Goal: Transaction & Acquisition: Purchase product/service

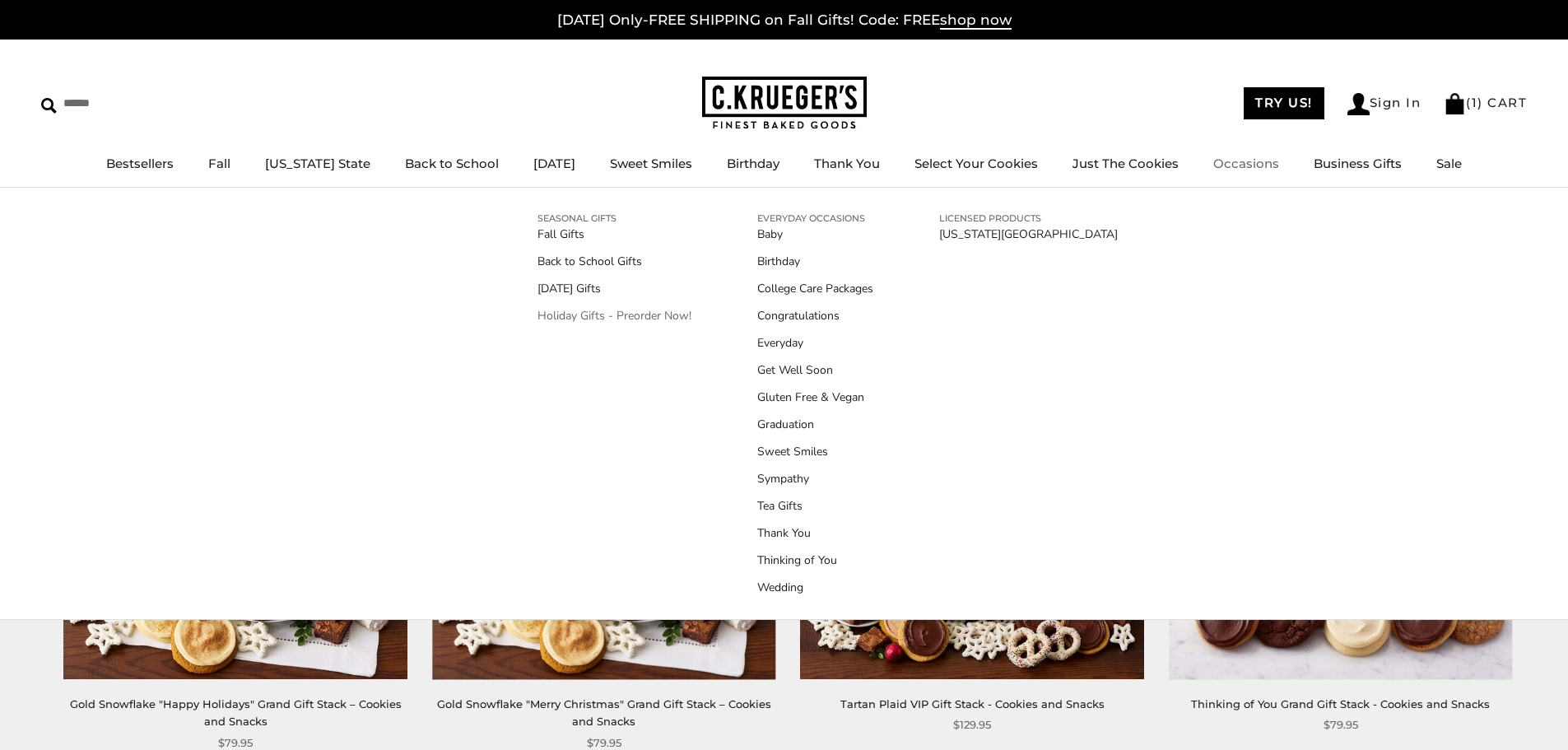
click at [585, 312] on link "Holiday Gifts - Preorder Now!" at bounding box center [614, 315] width 154 height 17
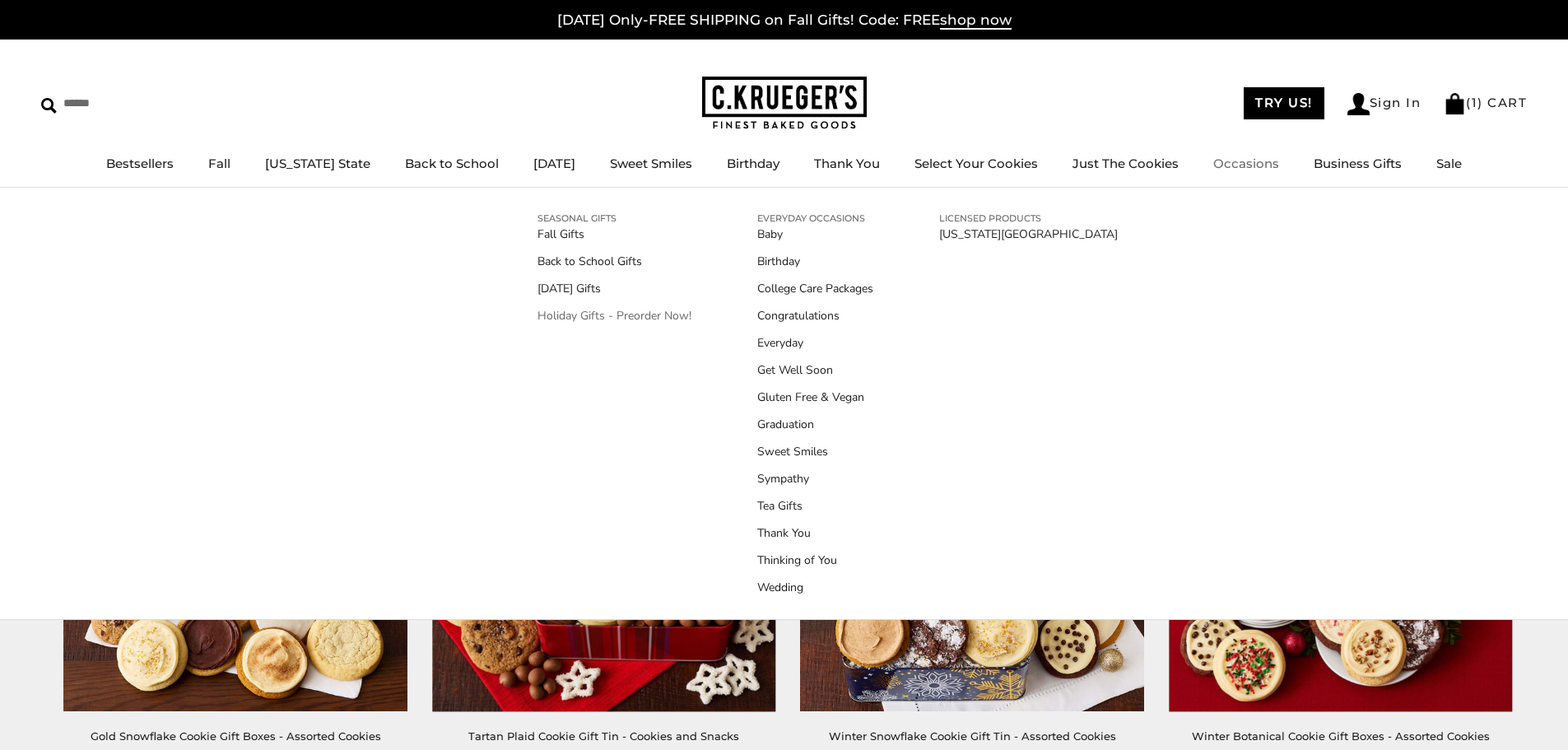
click at [605, 312] on link "Holiday Gifts - Preorder Now!" at bounding box center [614, 315] width 154 height 17
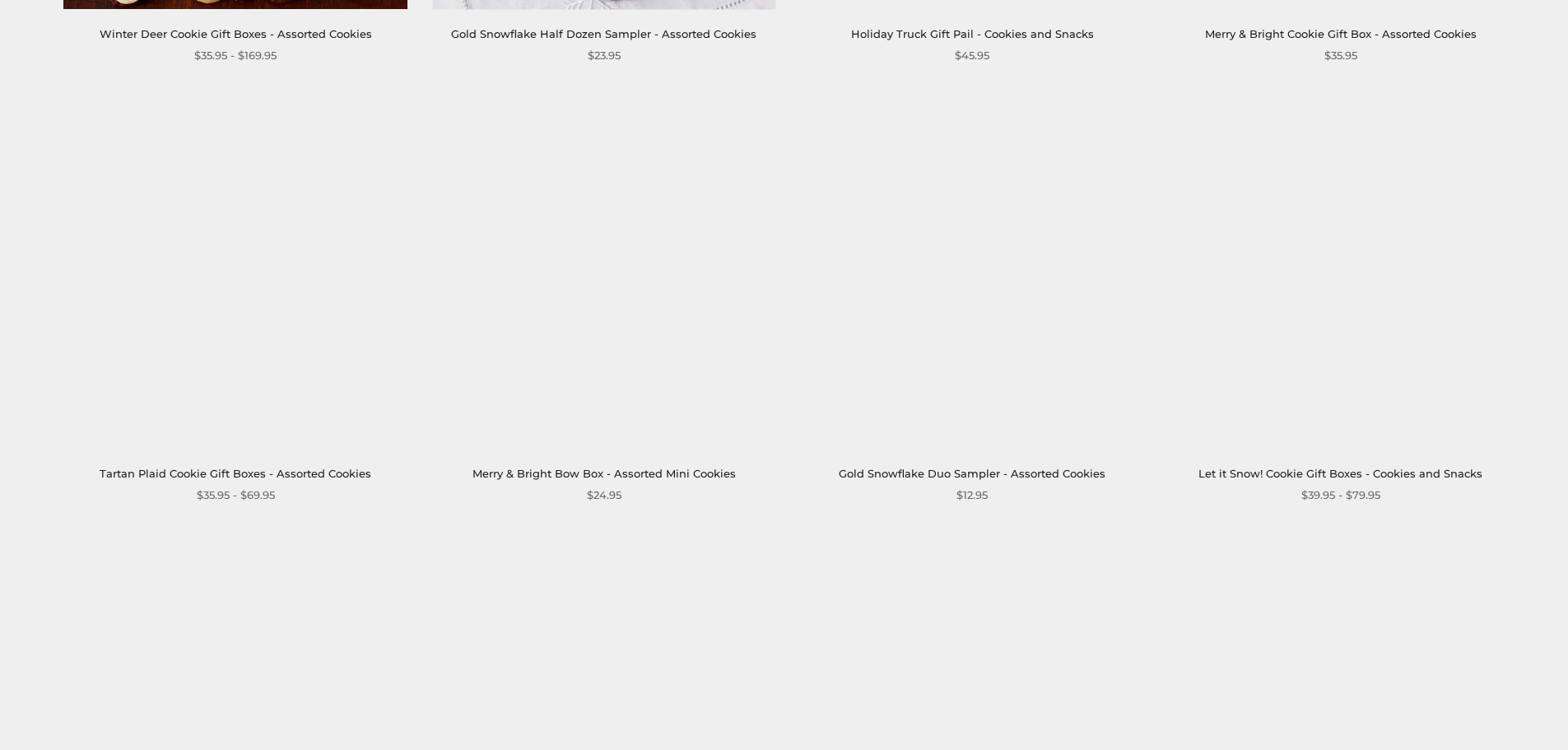
scroll to position [1564, 0]
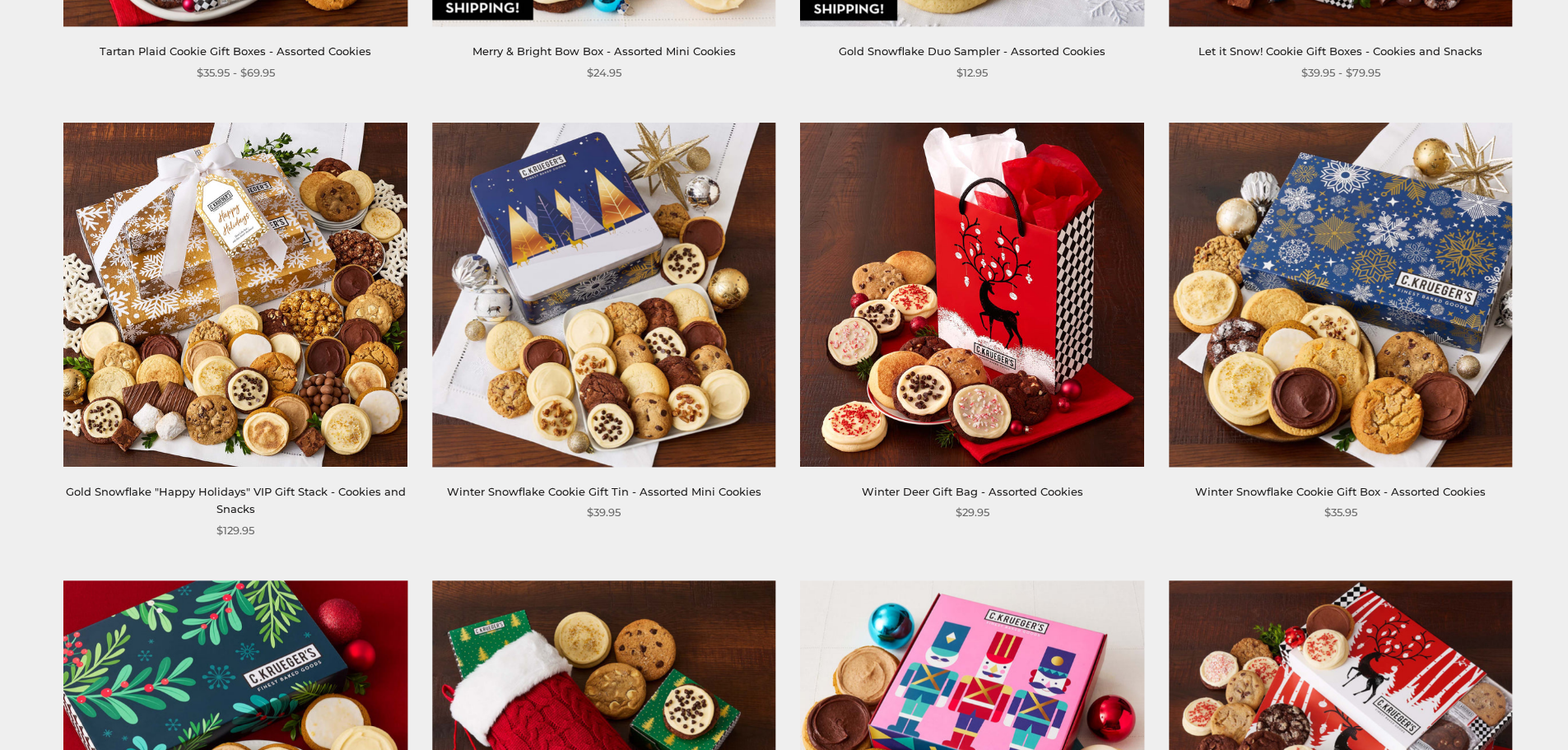
click at [1321, 491] on link "Winter Snowflake Cookie Gift Box - Assorted Cookies" at bounding box center [1340, 491] width 291 height 13
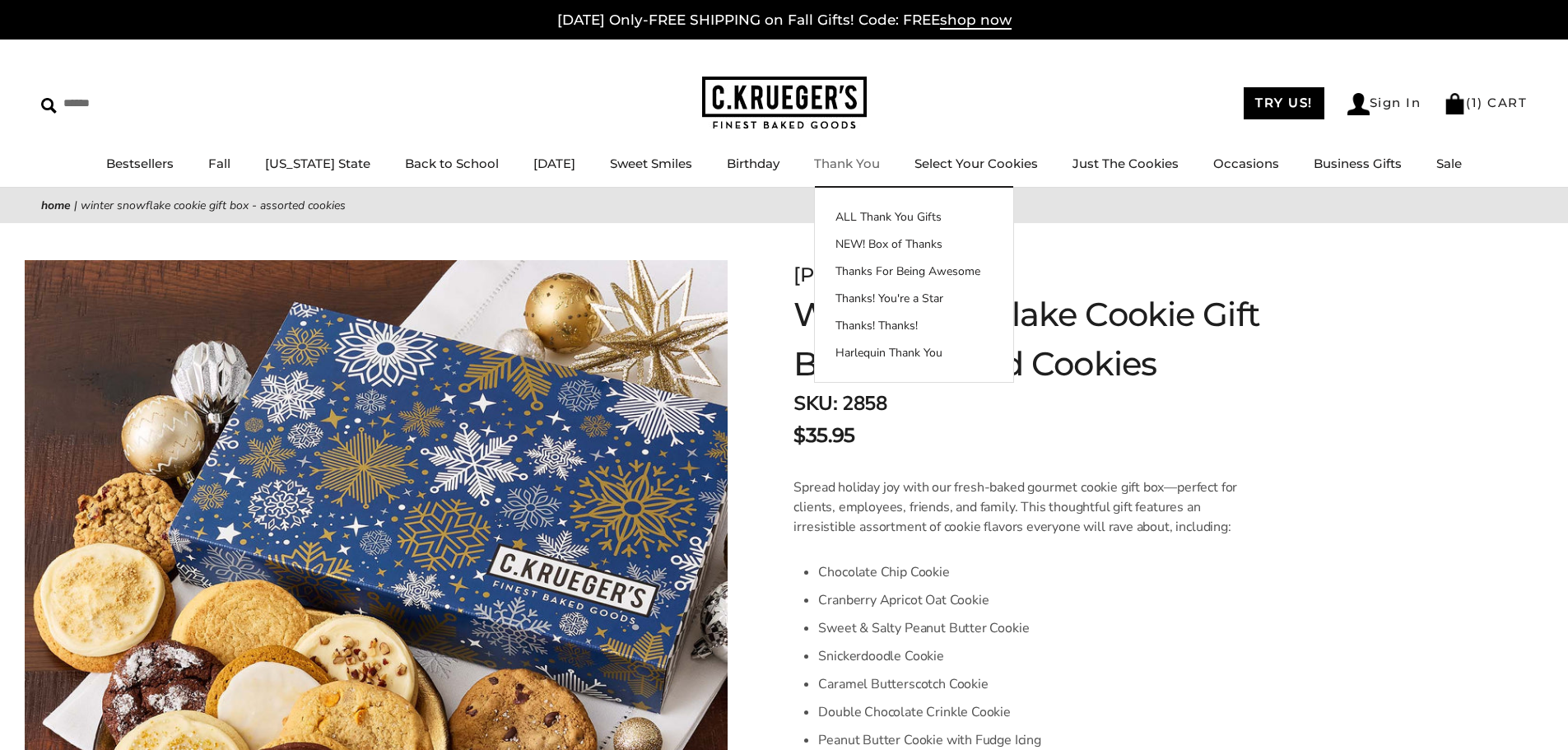
click at [834, 158] on link "Thank You" at bounding box center [847, 164] width 65 height 16
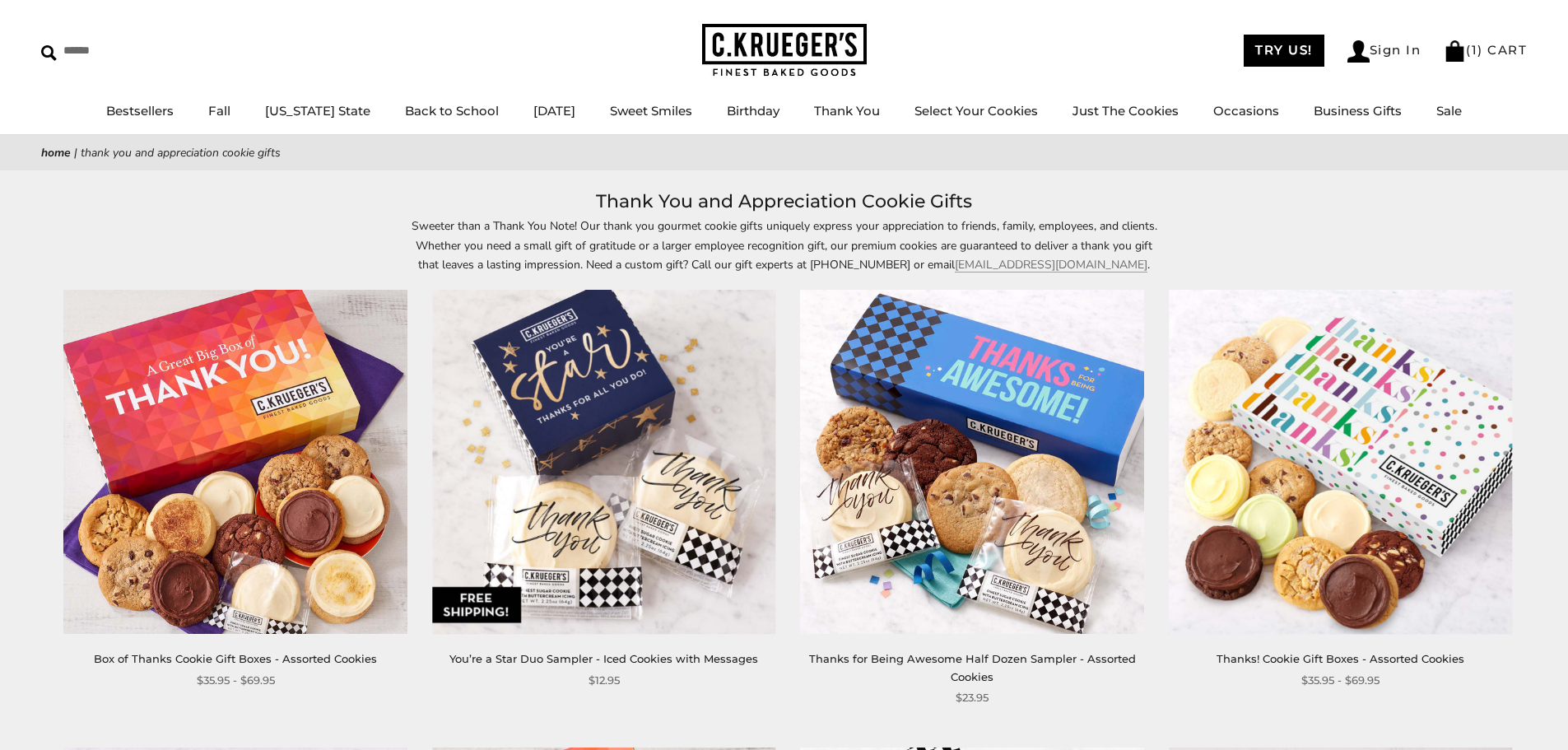
scroll to position [82, 0]
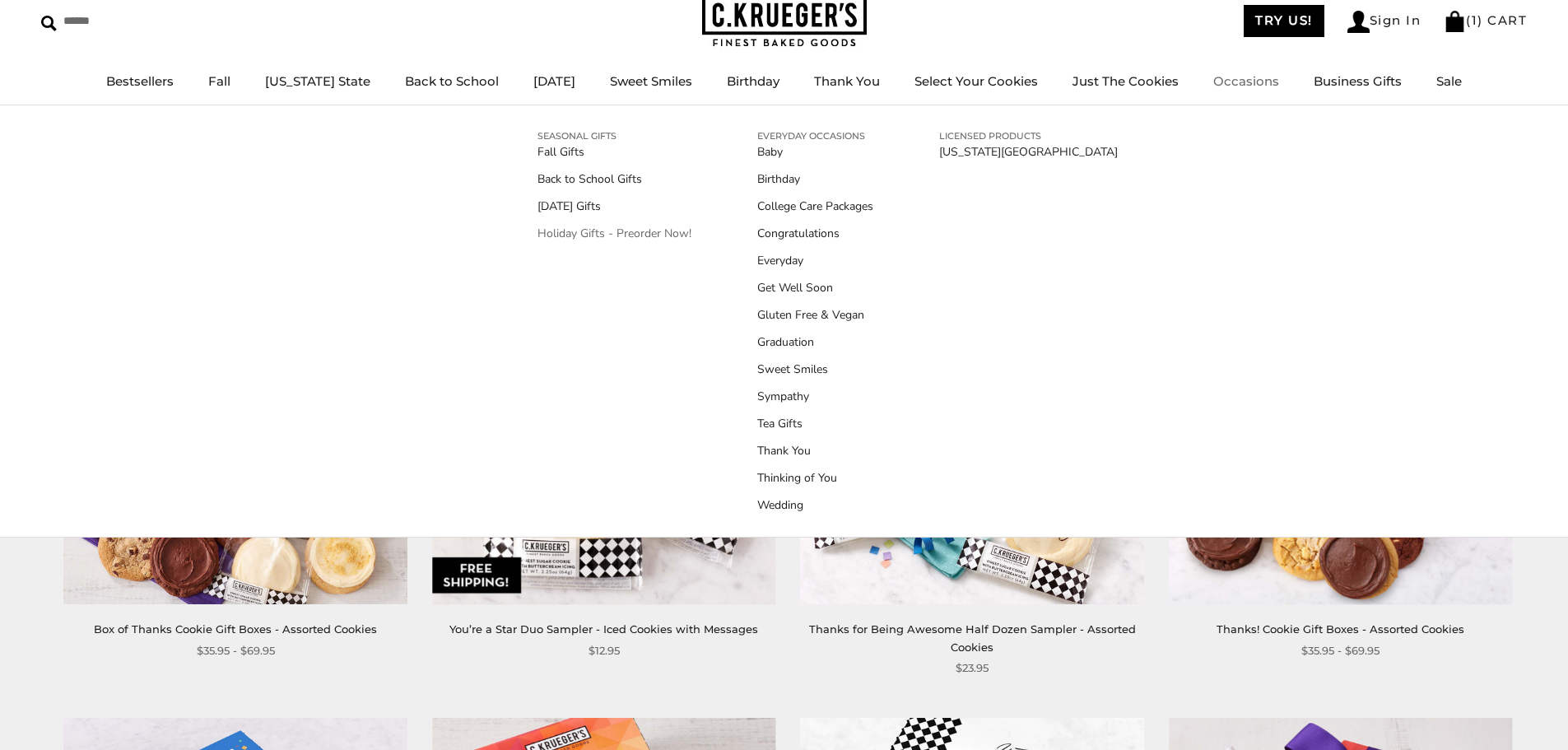
click at [589, 227] on link "Holiday Gifts - Preorder Now!" at bounding box center [614, 233] width 154 height 17
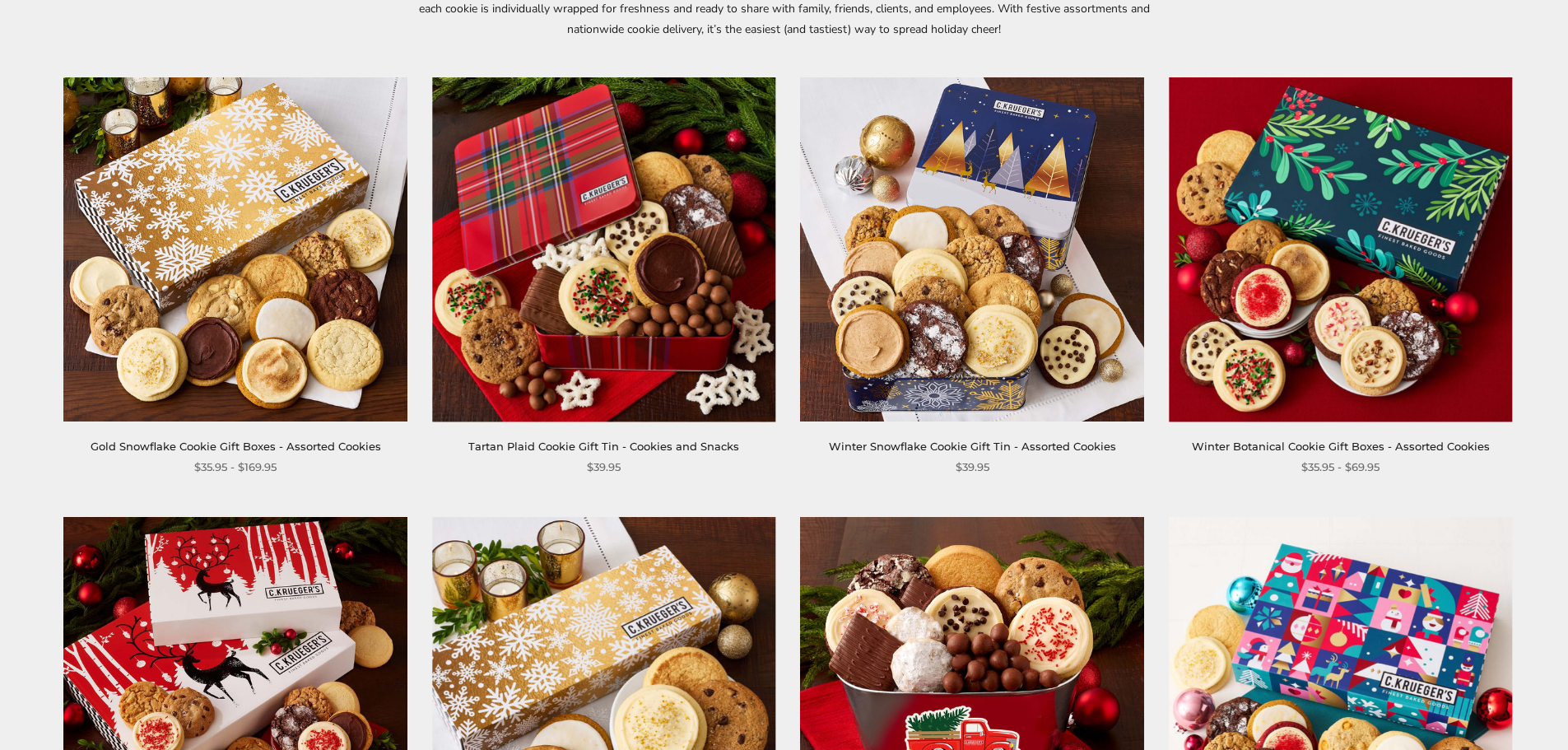
scroll to position [329, 0]
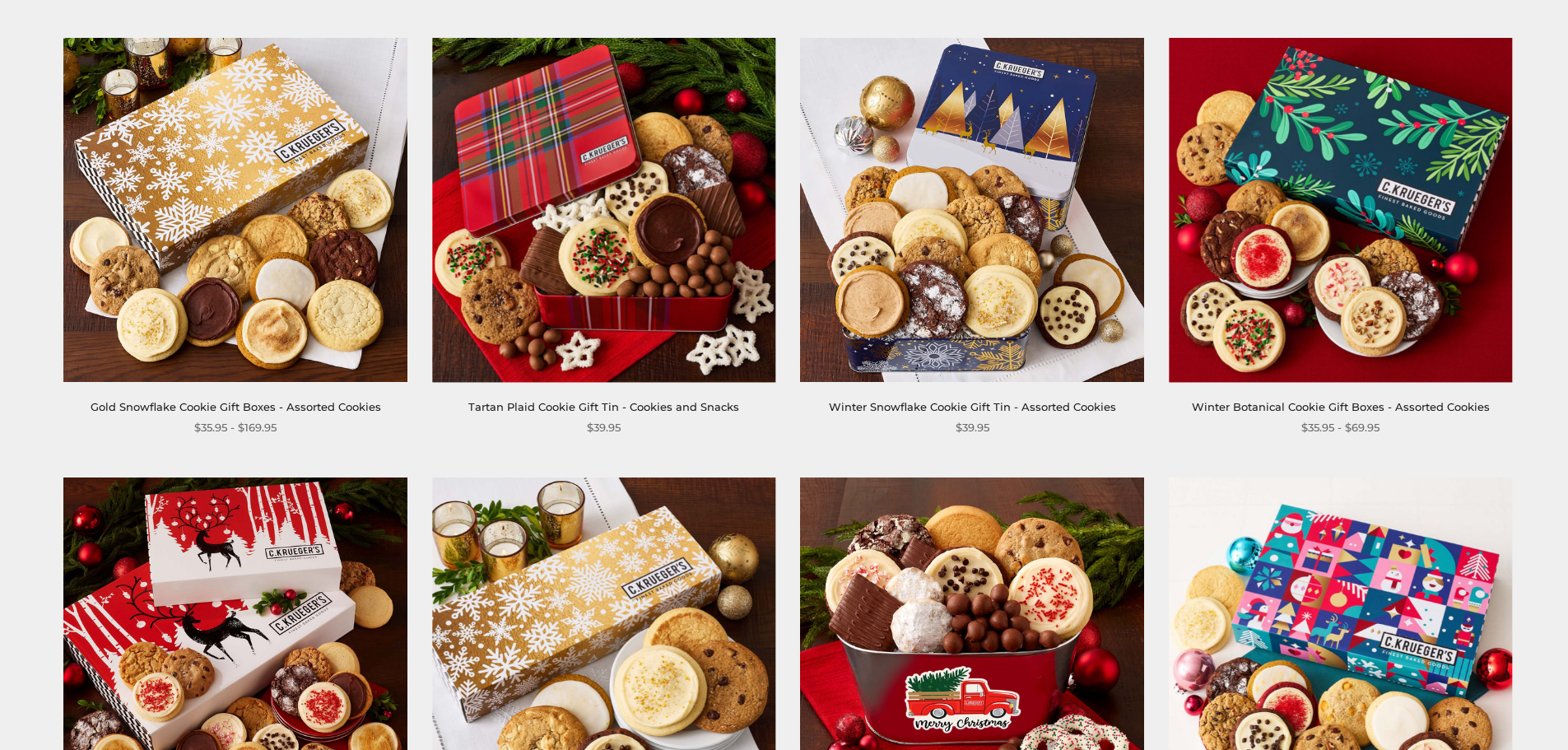
click at [996, 112] on img at bounding box center [972, 209] width 343 height 343
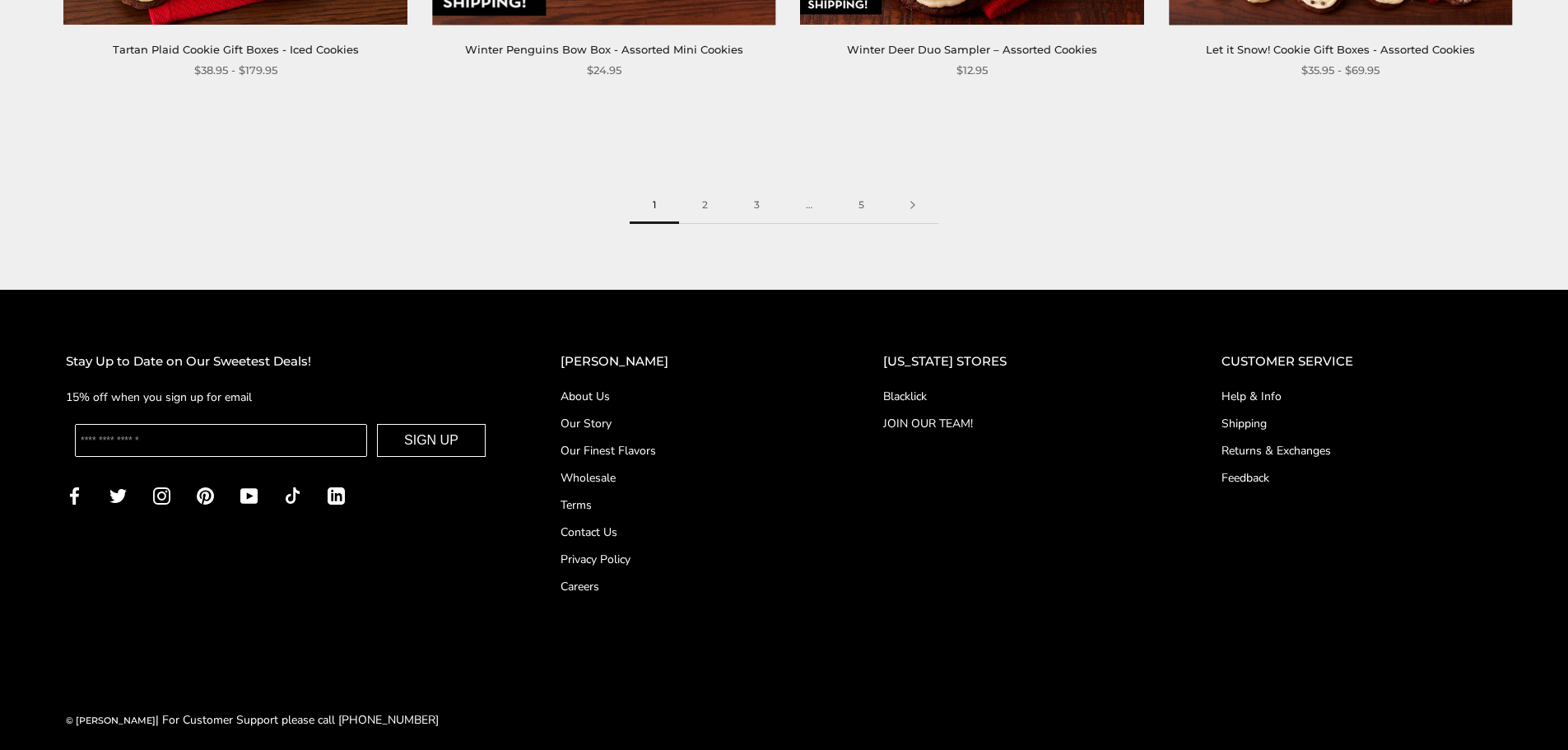
scroll to position [2919, 0]
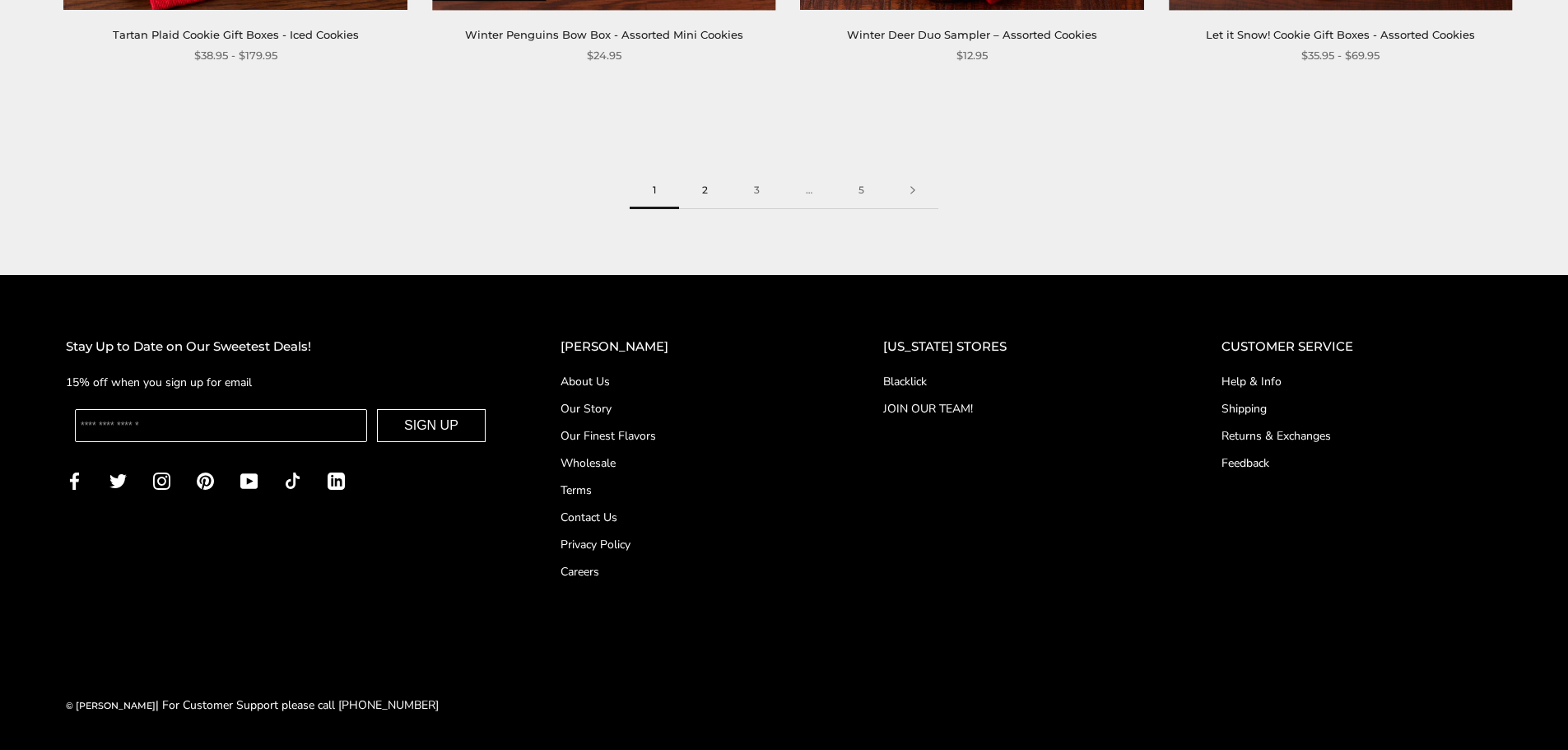
click at [700, 190] on link "2" at bounding box center [705, 189] width 52 height 37
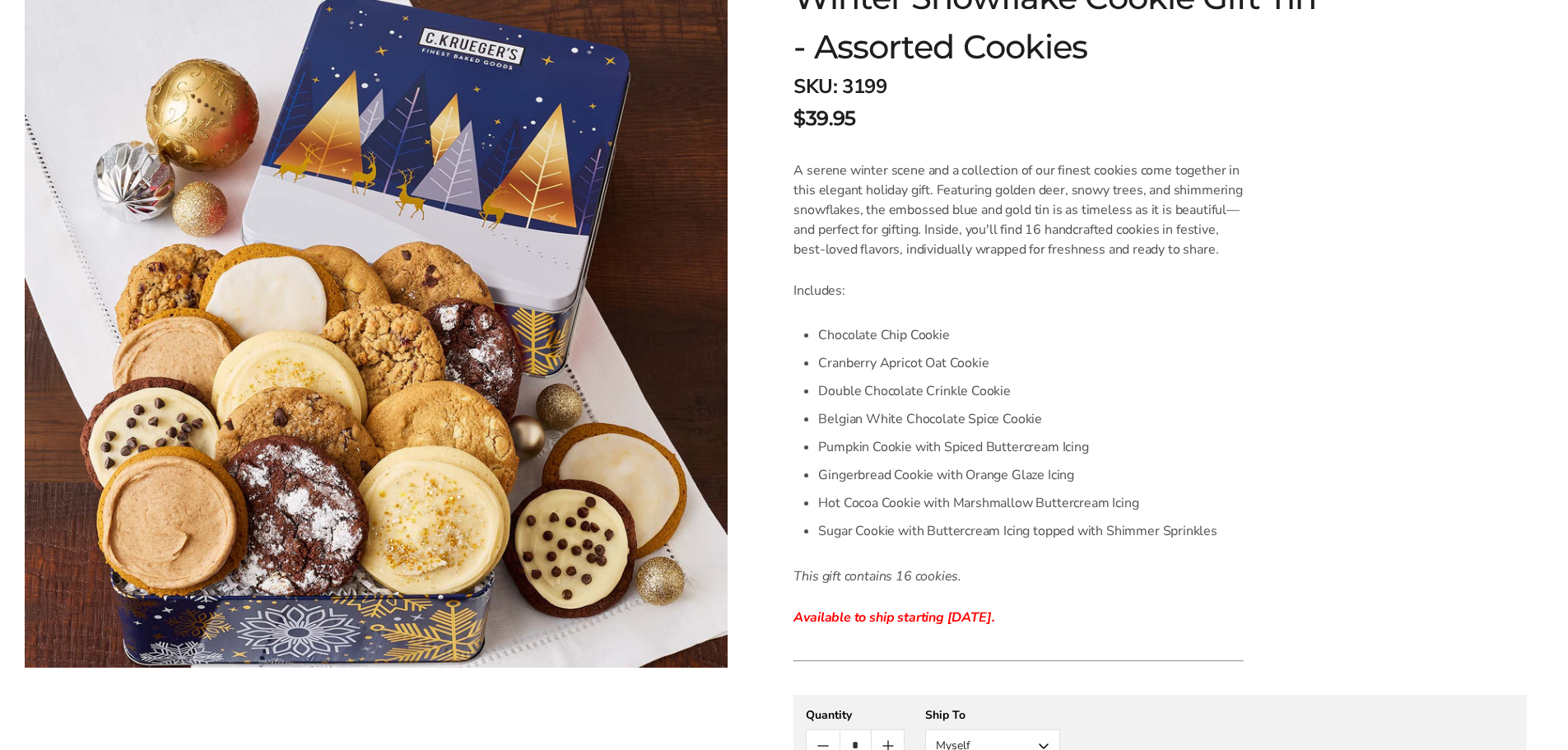
scroll to position [412, 0]
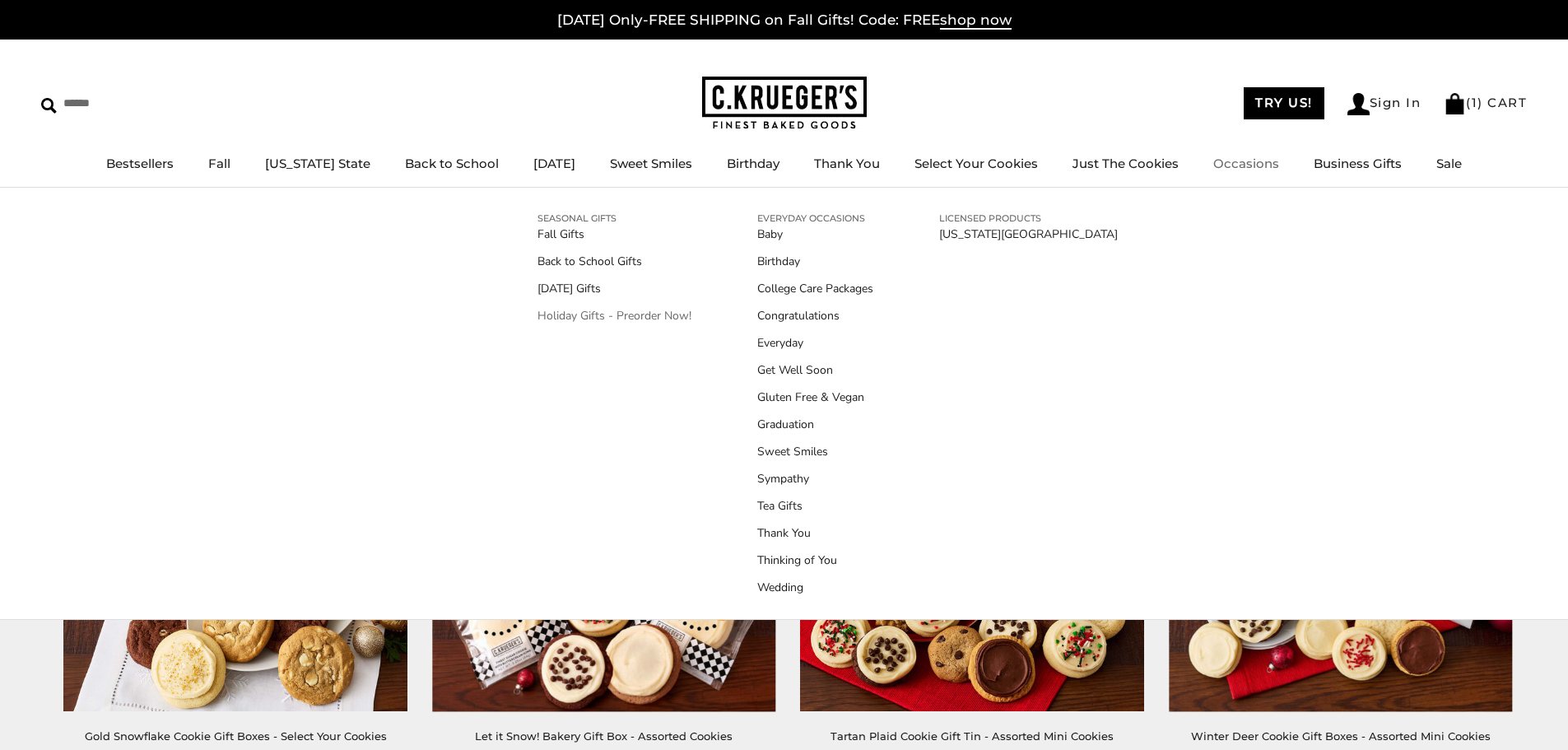
click at [540, 318] on link "Holiday Gifts - Preorder Now!" at bounding box center [614, 315] width 154 height 17
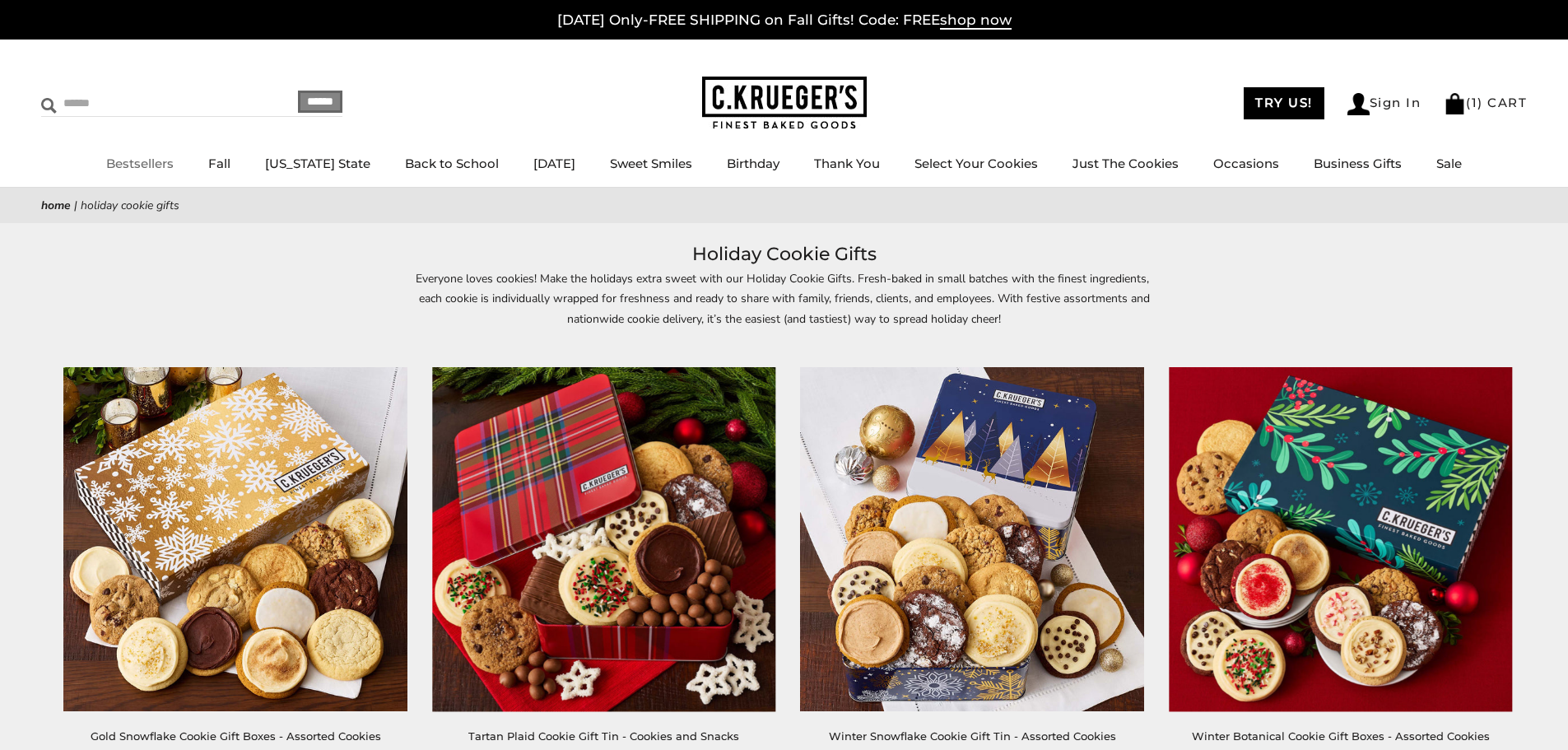
click at [98, 99] on input "Search" at bounding box center [139, 103] width 196 height 26
type input "**********"
click at [298, 90] on input "******" at bounding box center [319, 101] width 45 height 22
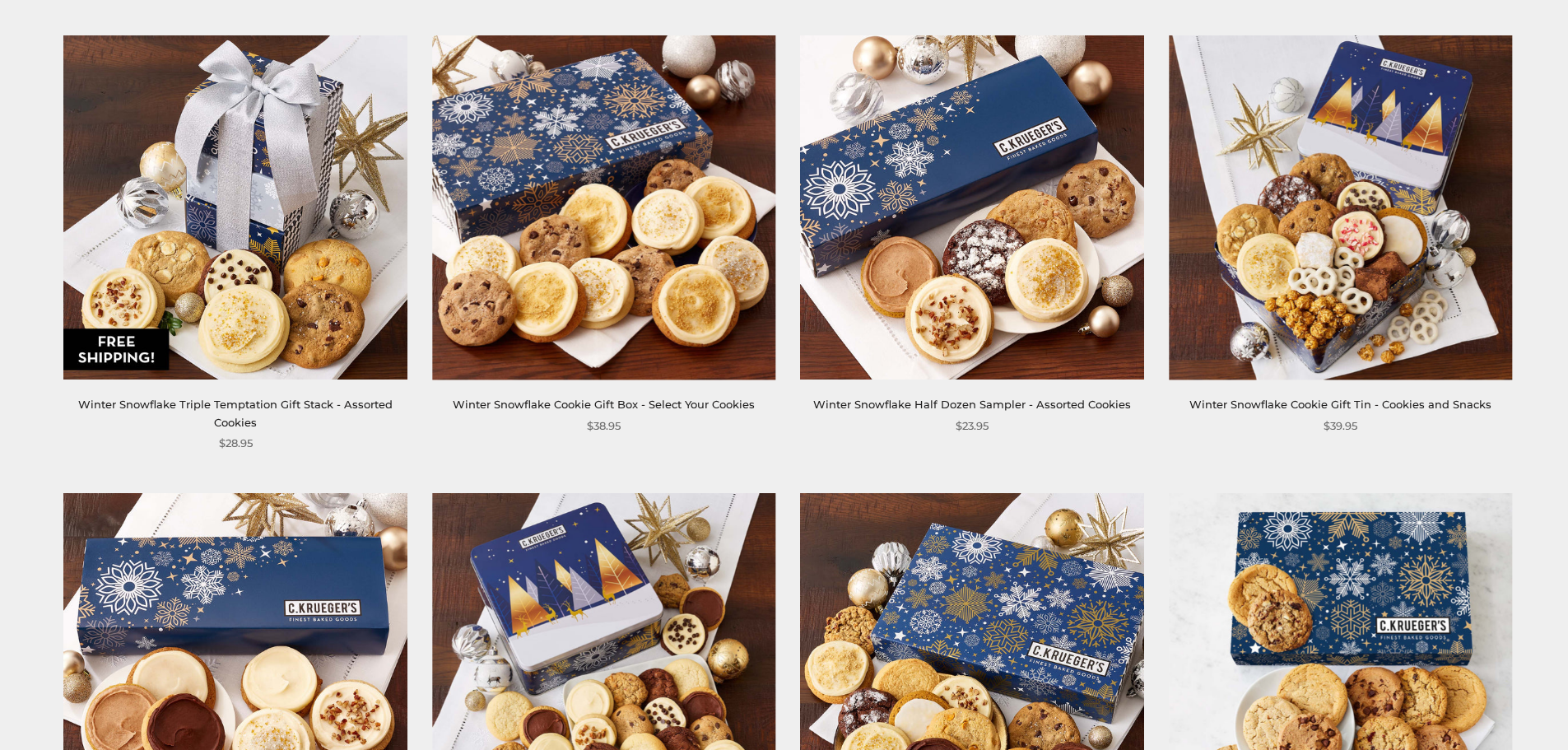
scroll to position [741, 0]
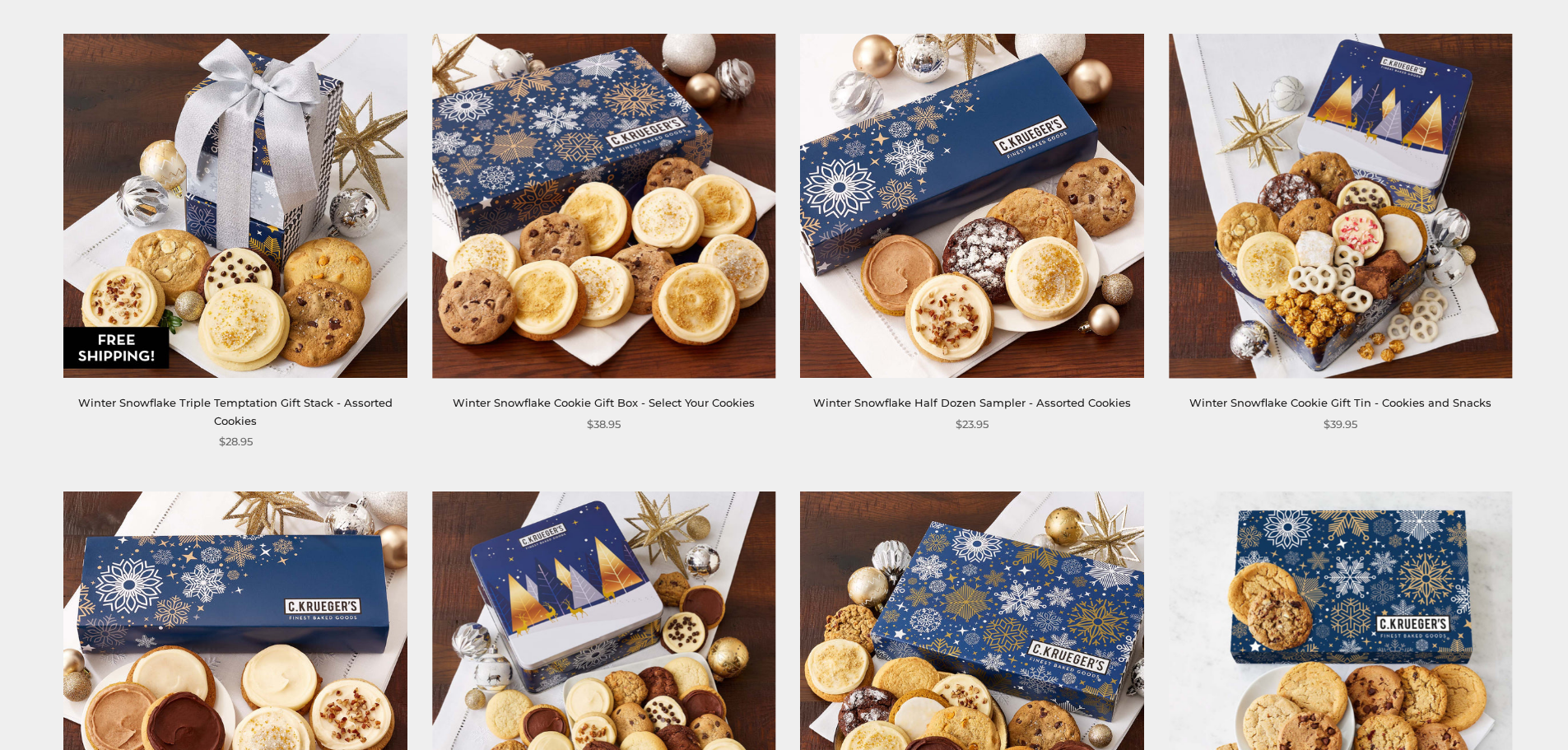
click at [1387, 399] on link "Winter Snowflake Cookie Gift Tin - Cookies and Snacks" at bounding box center [1340, 402] width 302 height 13
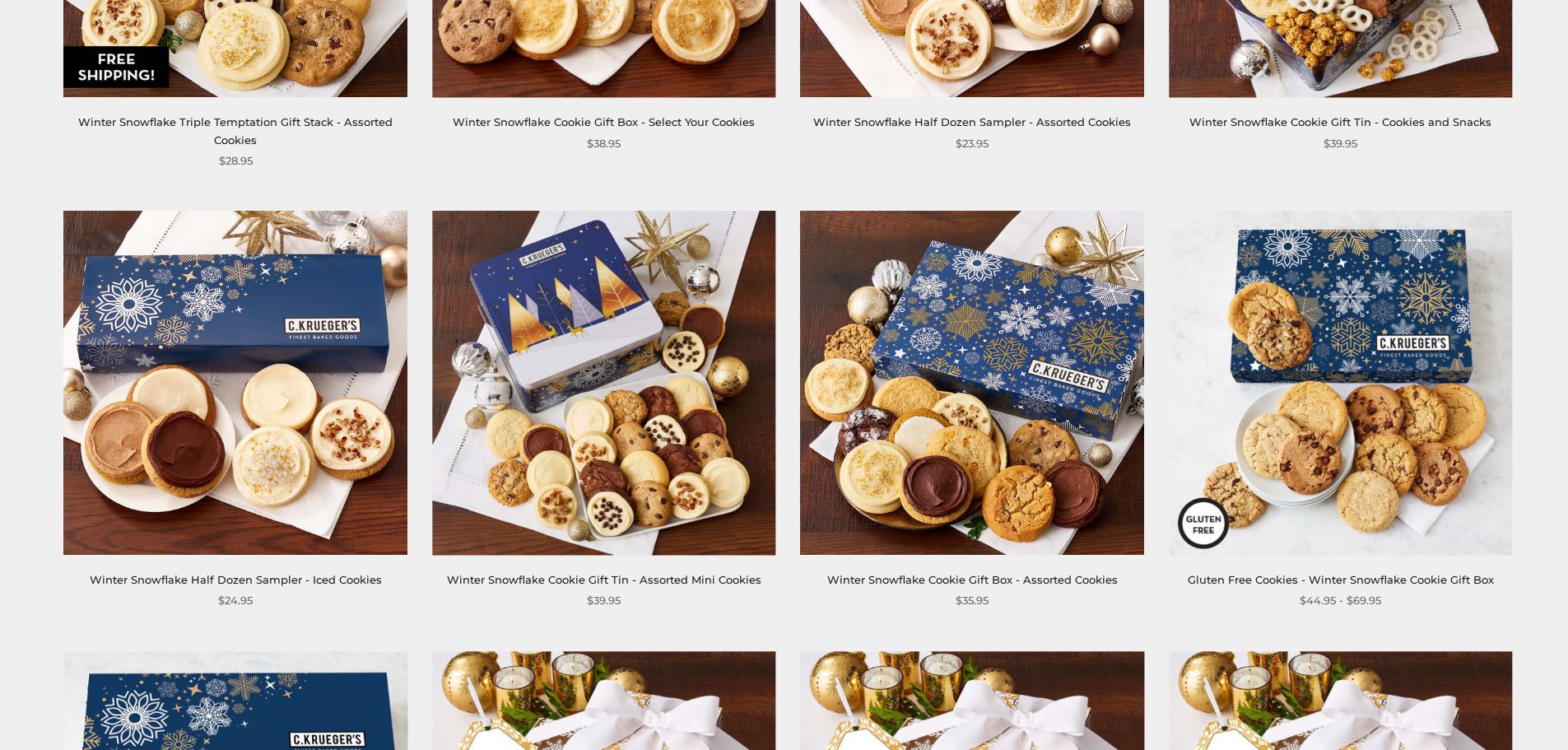
scroll to position [1070, 0]
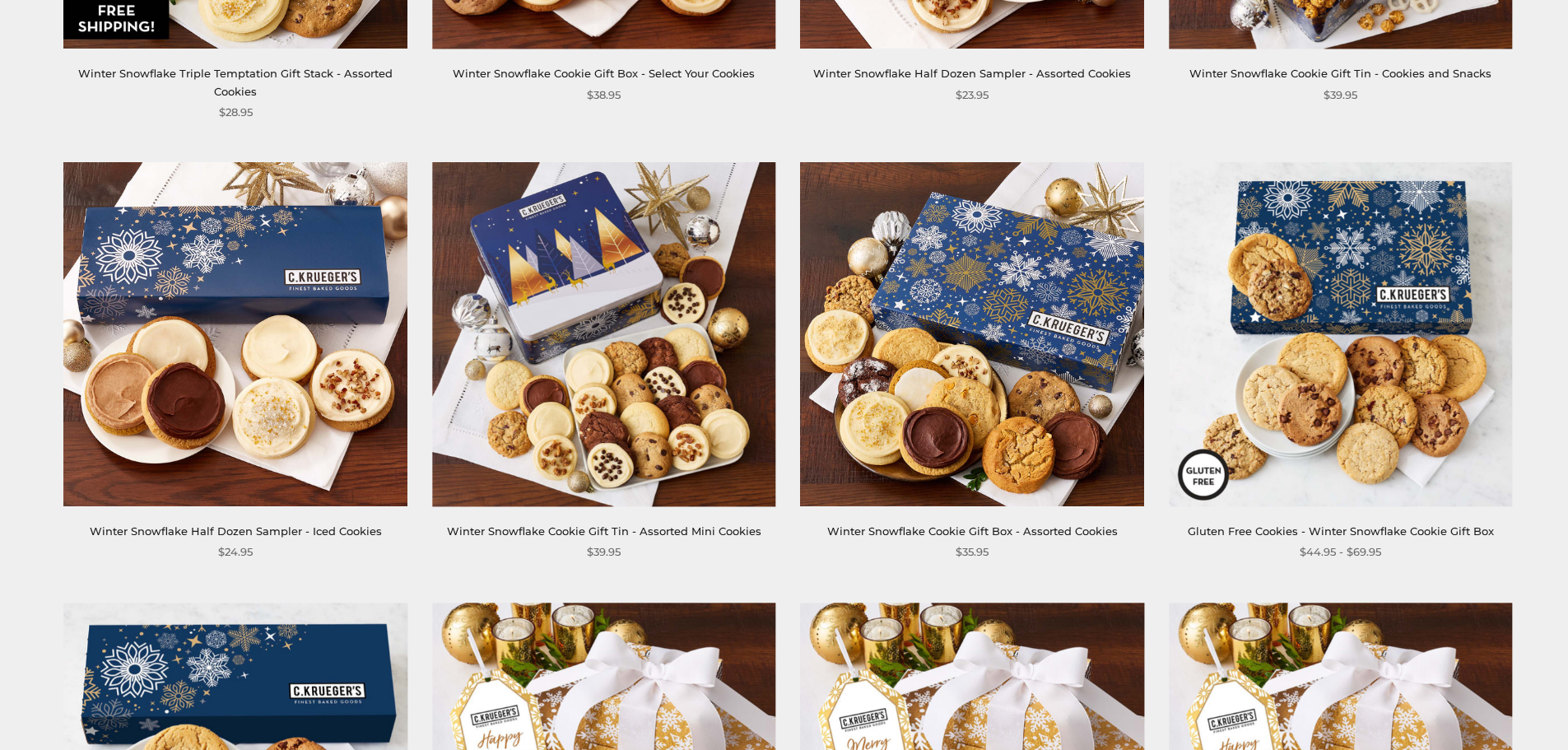
click at [903, 530] on link "Winter Snowflake Cookie Gift Box - Assorted Cookies" at bounding box center [972, 531] width 291 height 13
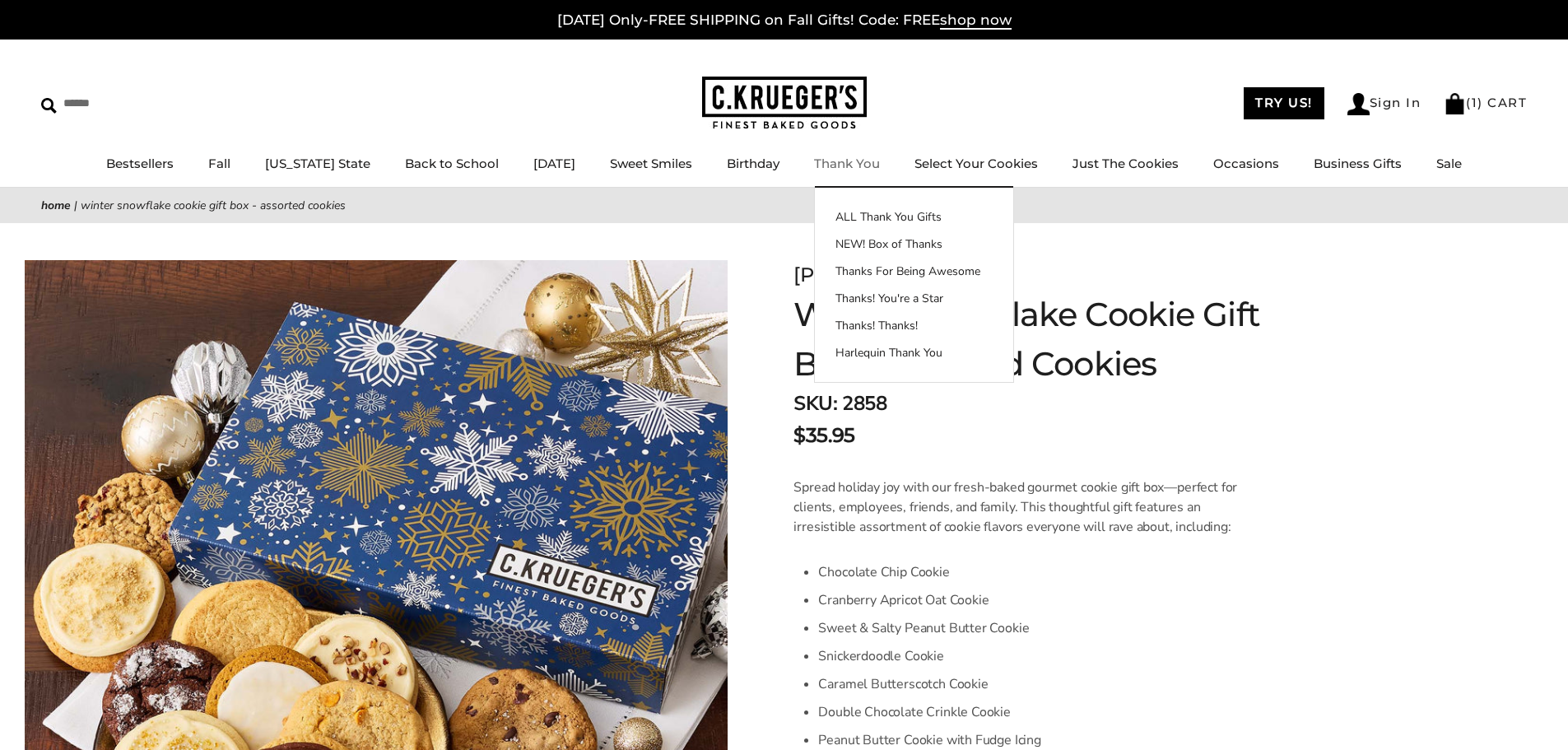
click at [842, 160] on link "Thank You" at bounding box center [847, 164] width 65 height 16
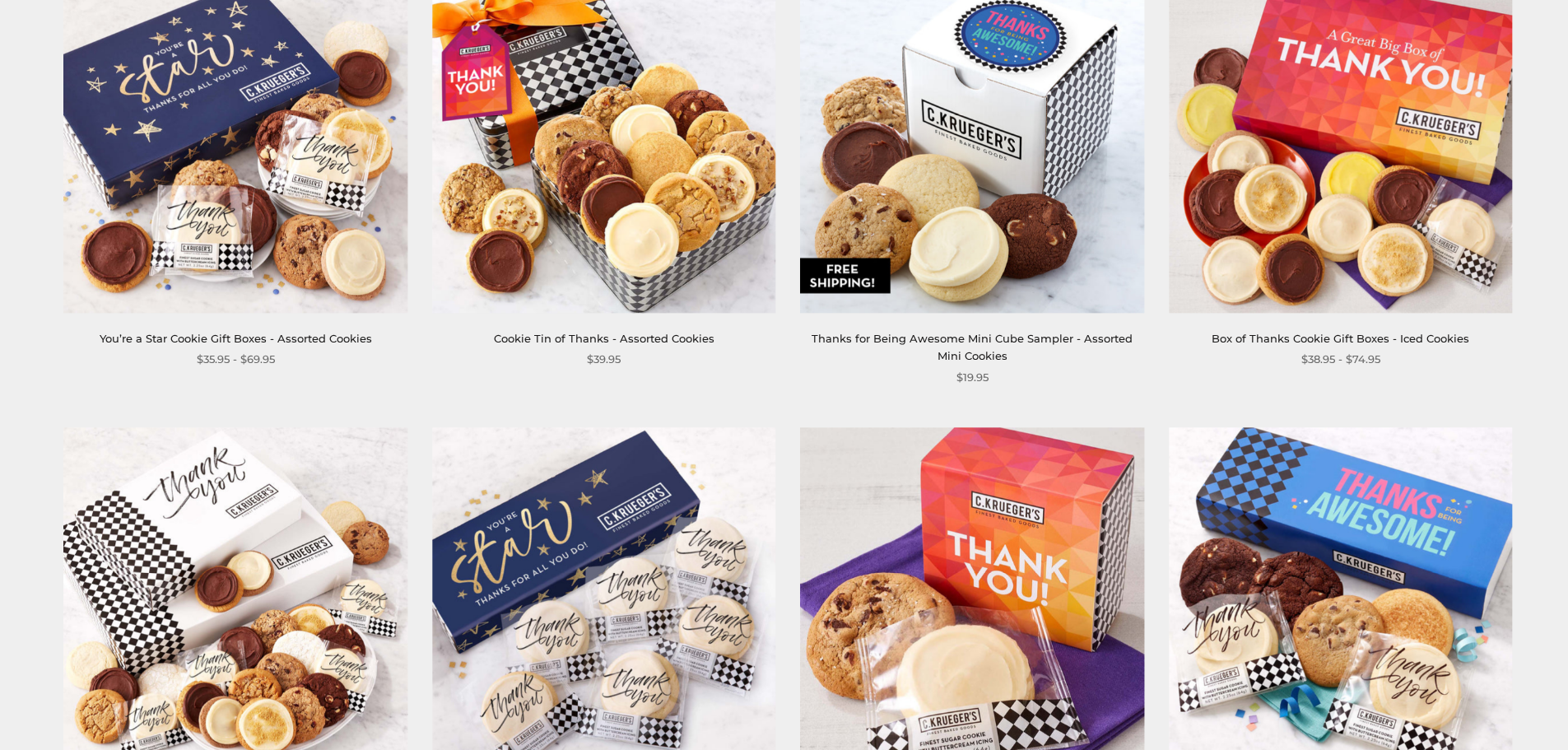
scroll to position [1317, 0]
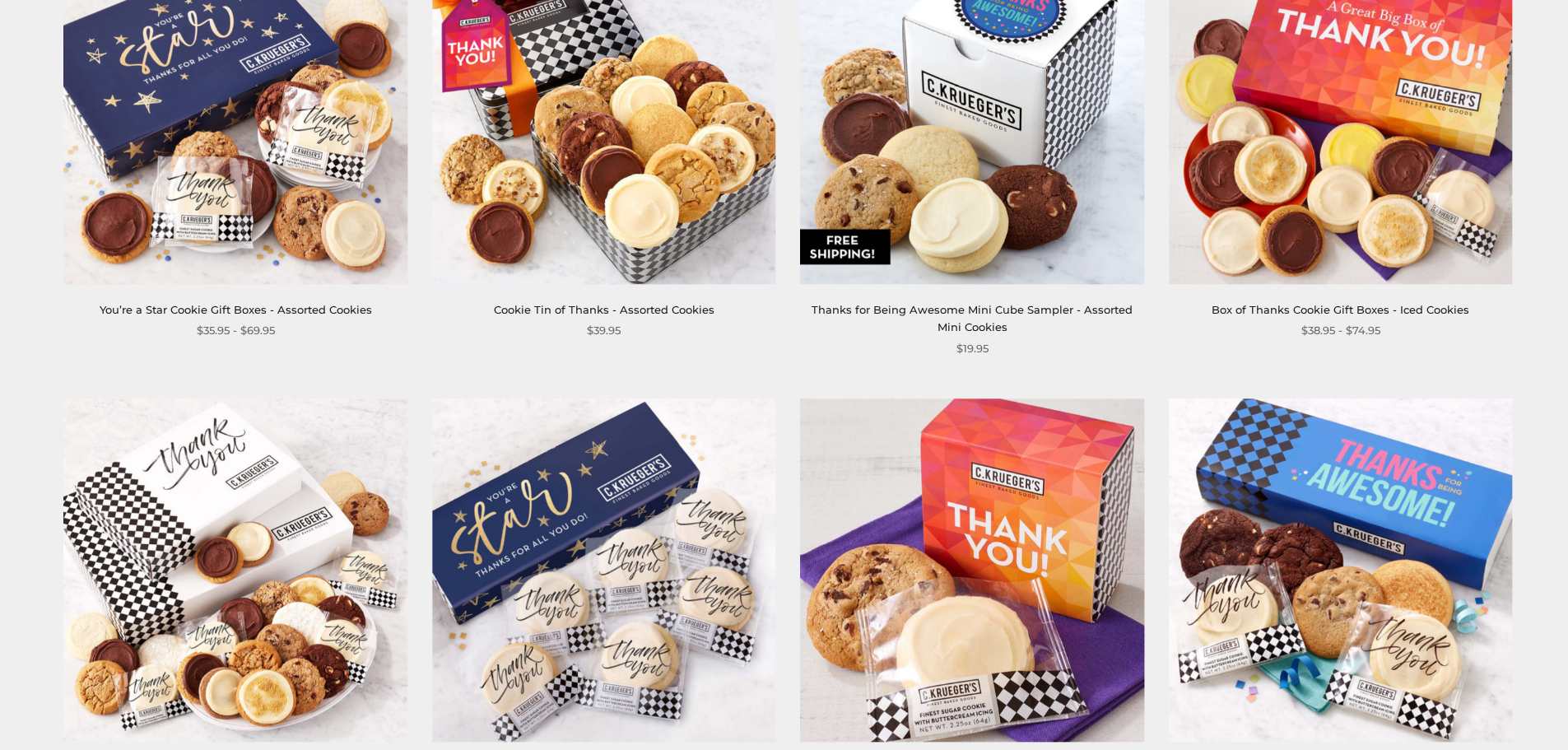
click at [271, 309] on link "You’re a Star Cookie Gift Boxes - Assorted Cookies" at bounding box center [235, 309] width 273 height 13
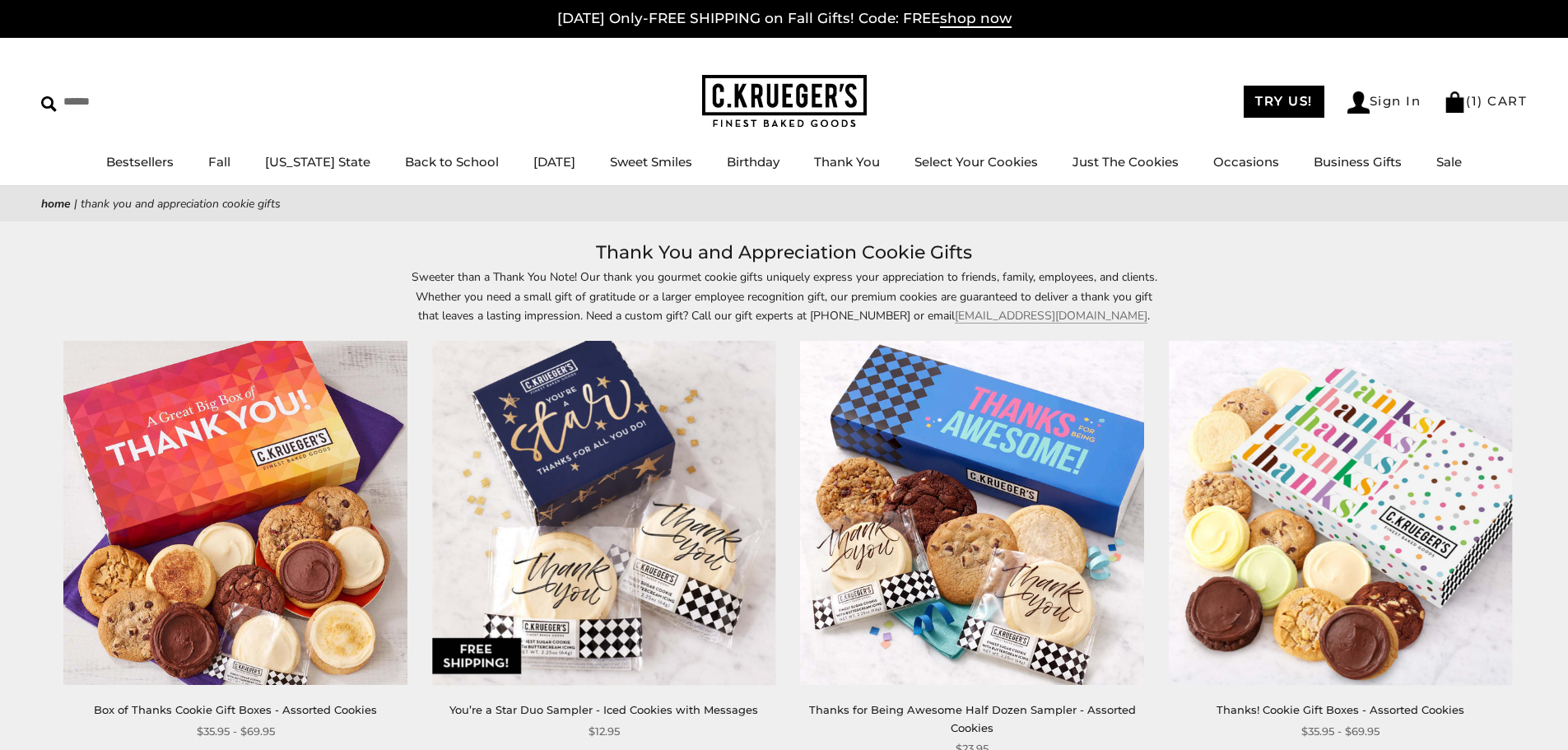
scroll to position [0, 0]
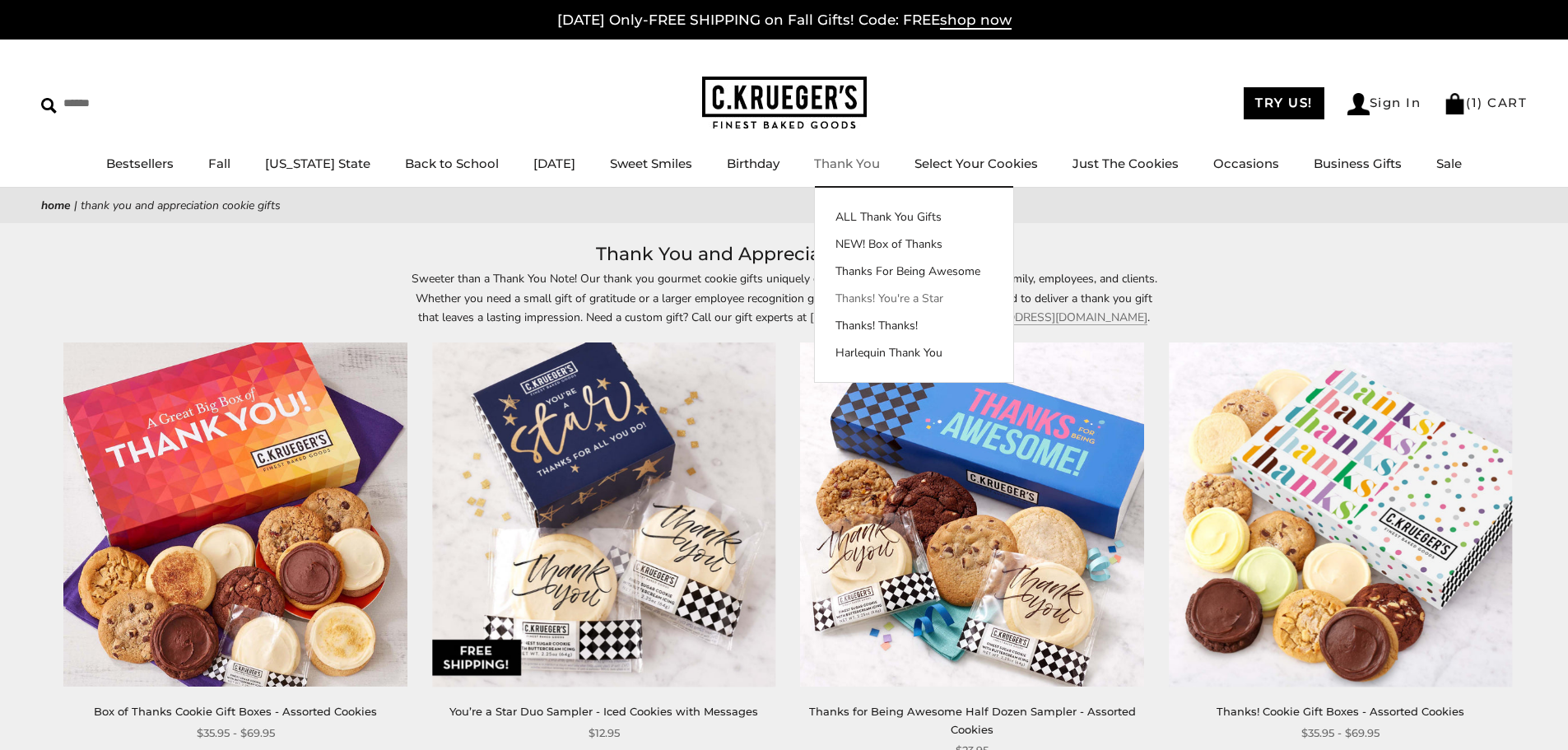
click at [856, 296] on link "Thanks! You're a Star" at bounding box center [914, 298] width 198 height 17
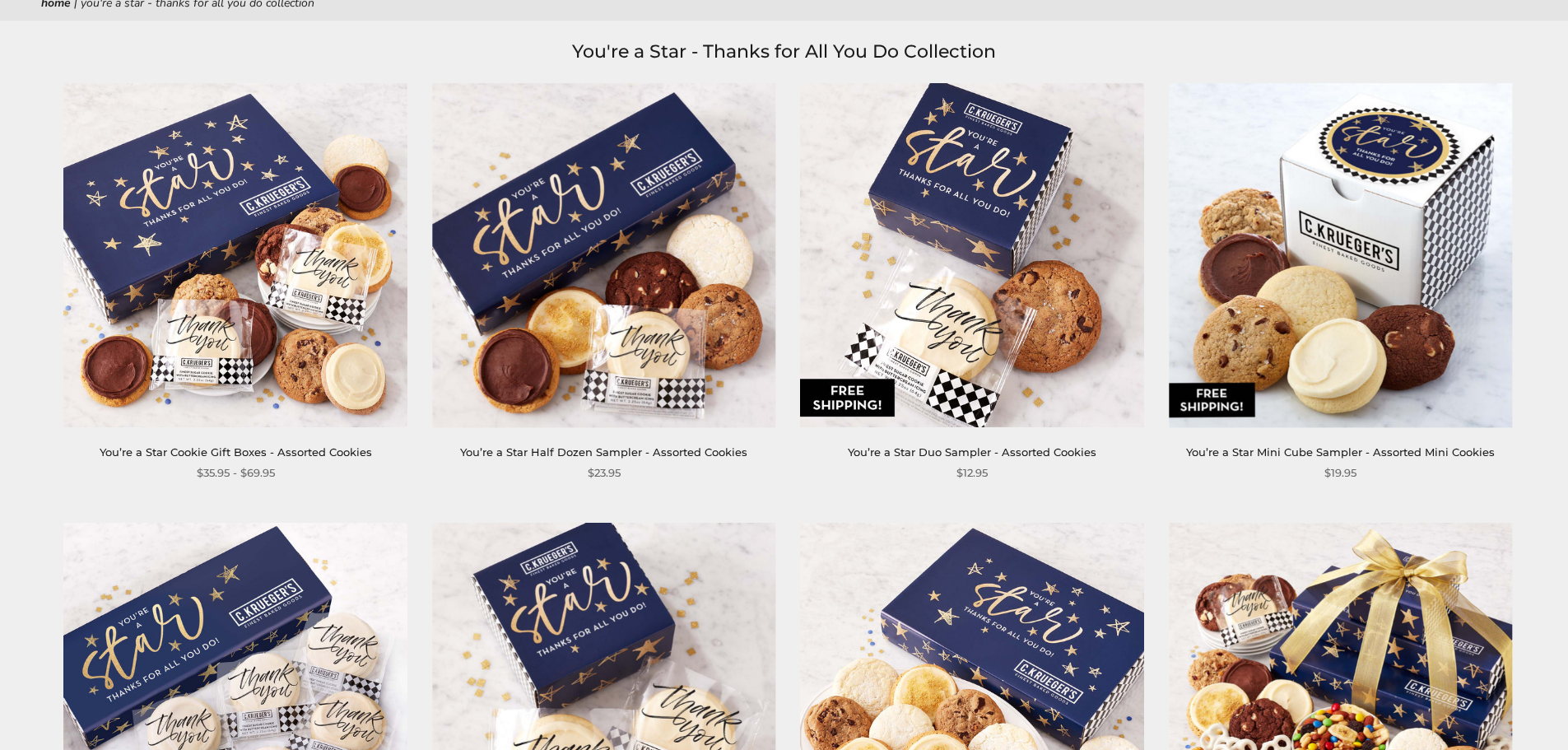
scroll to position [165, 0]
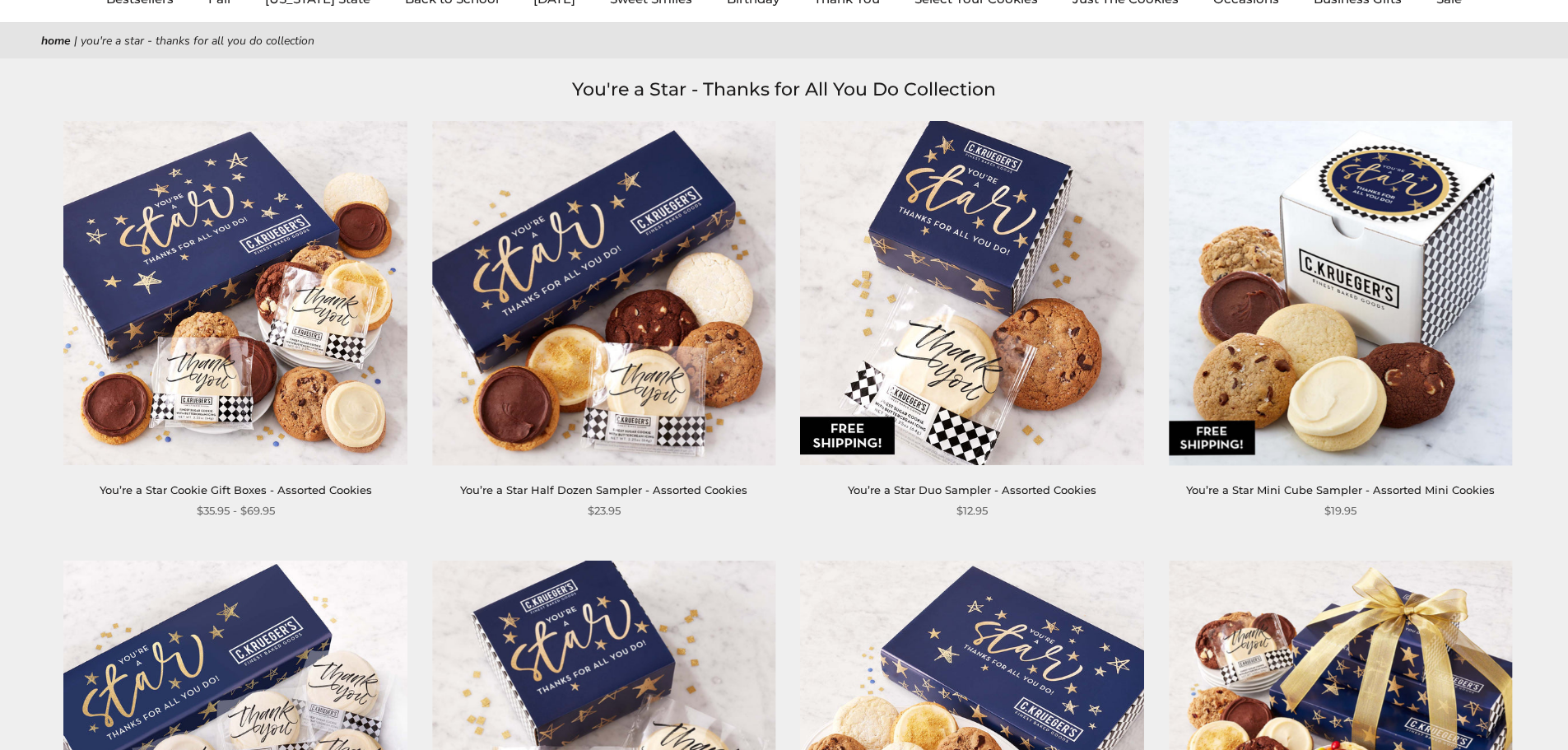
click at [236, 489] on link "You’re a Star Cookie Gift Boxes - Assorted Cookies" at bounding box center [235, 489] width 273 height 13
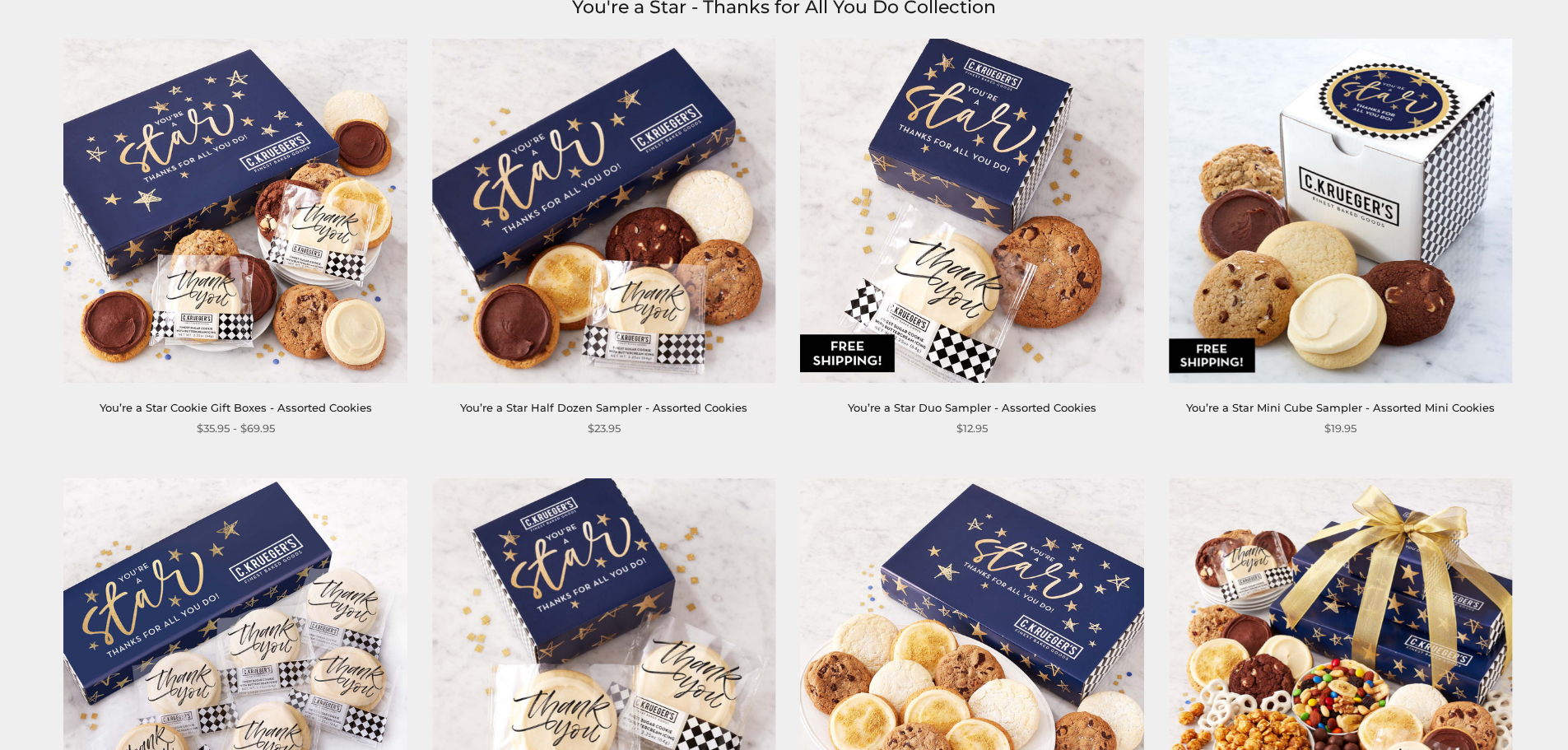
click at [717, 410] on link "You’re a Star Half Dozen Sampler - Assorted Cookies" at bounding box center [604, 407] width 288 height 13
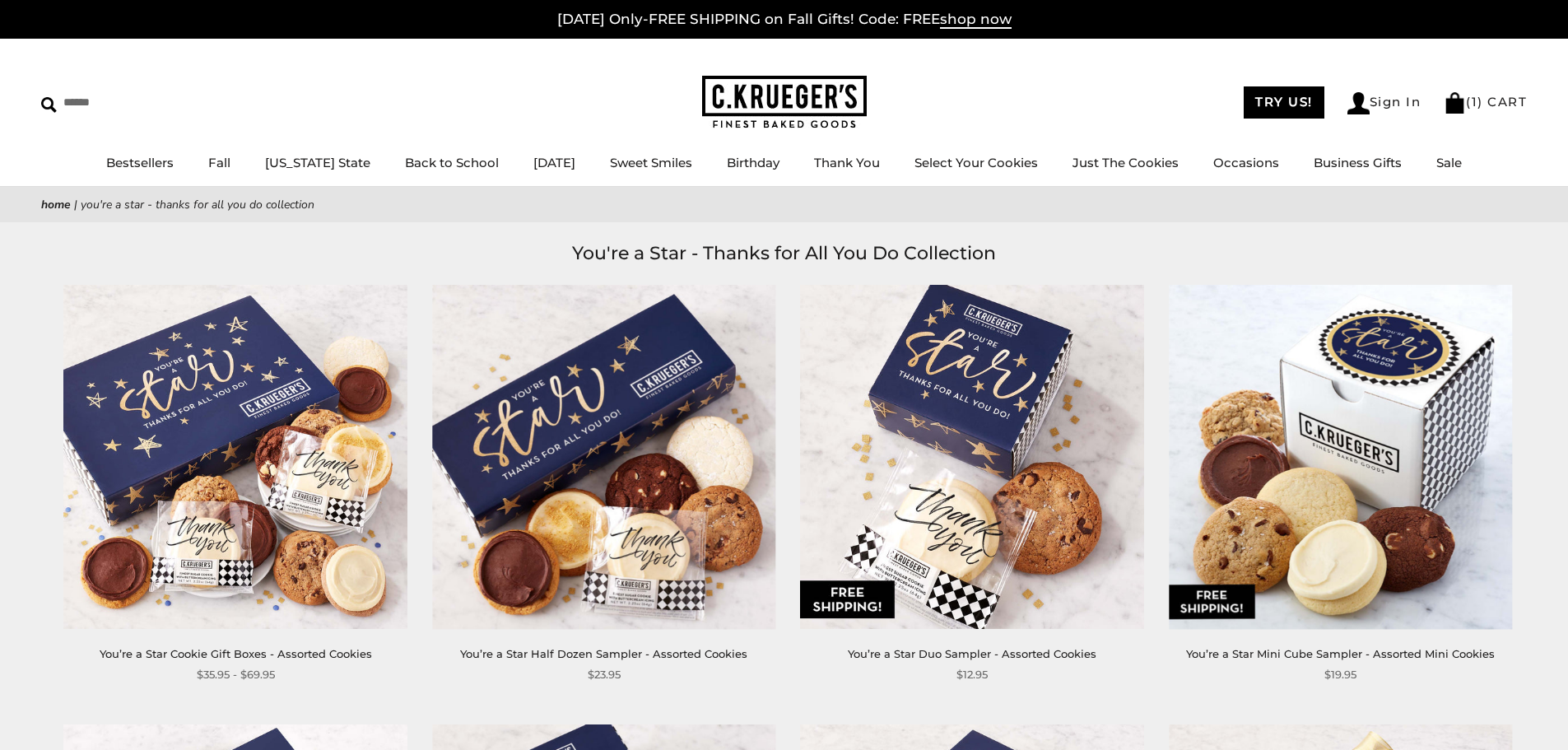
scroll to position [0, 0]
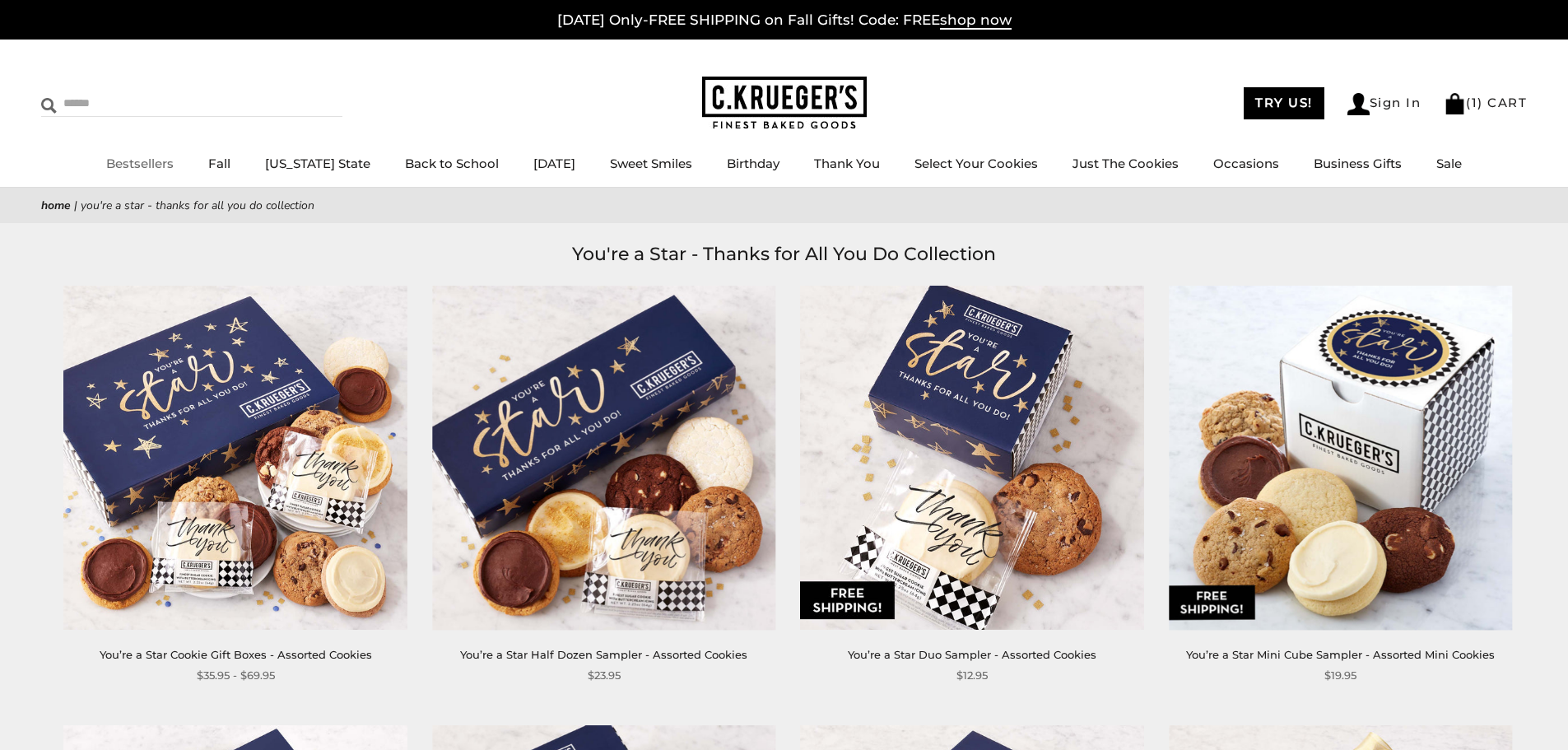
click at [121, 109] on input "Search" at bounding box center [139, 103] width 196 height 26
type input "****"
click at [298, 90] on input "******" at bounding box center [319, 101] width 45 height 22
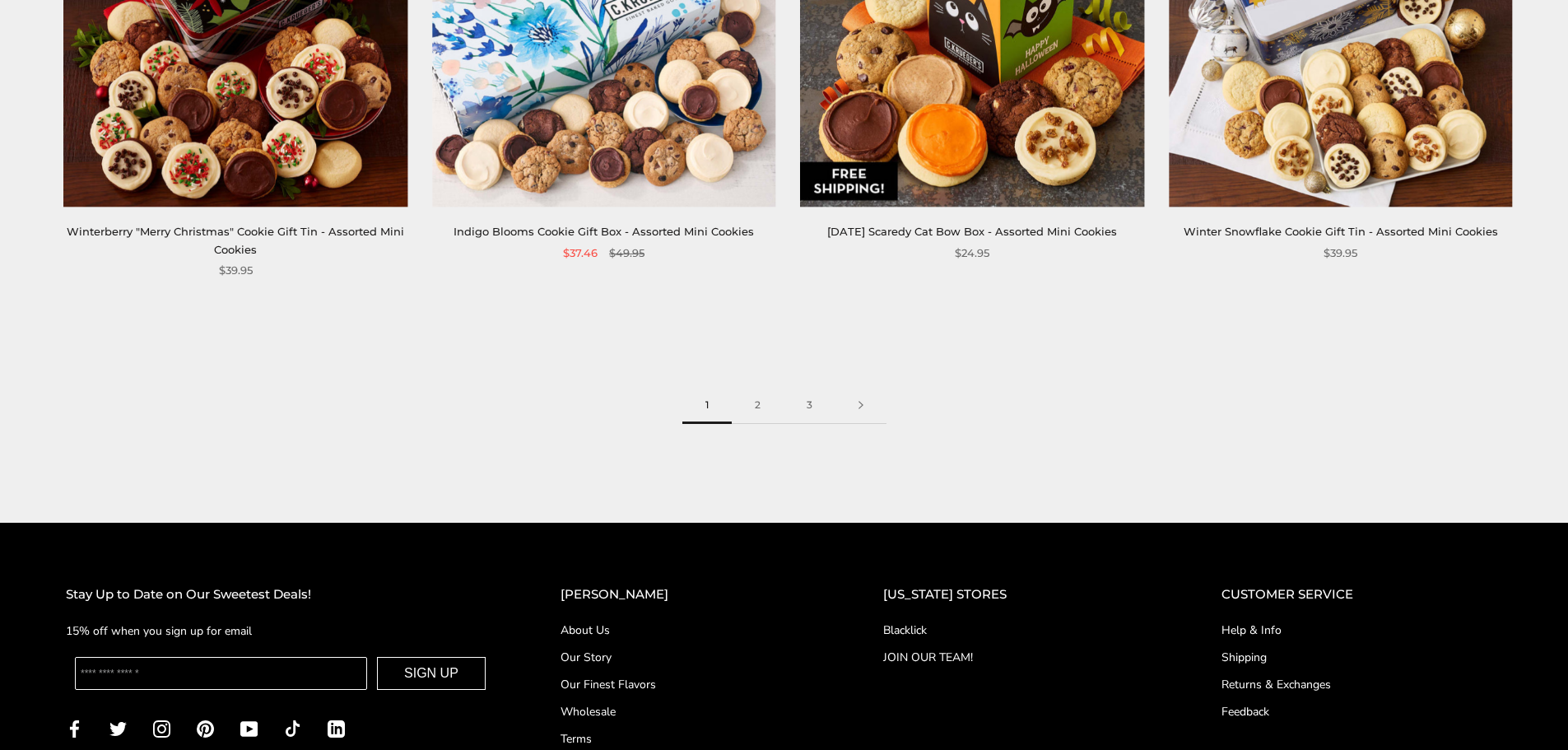
scroll to position [4281, 0]
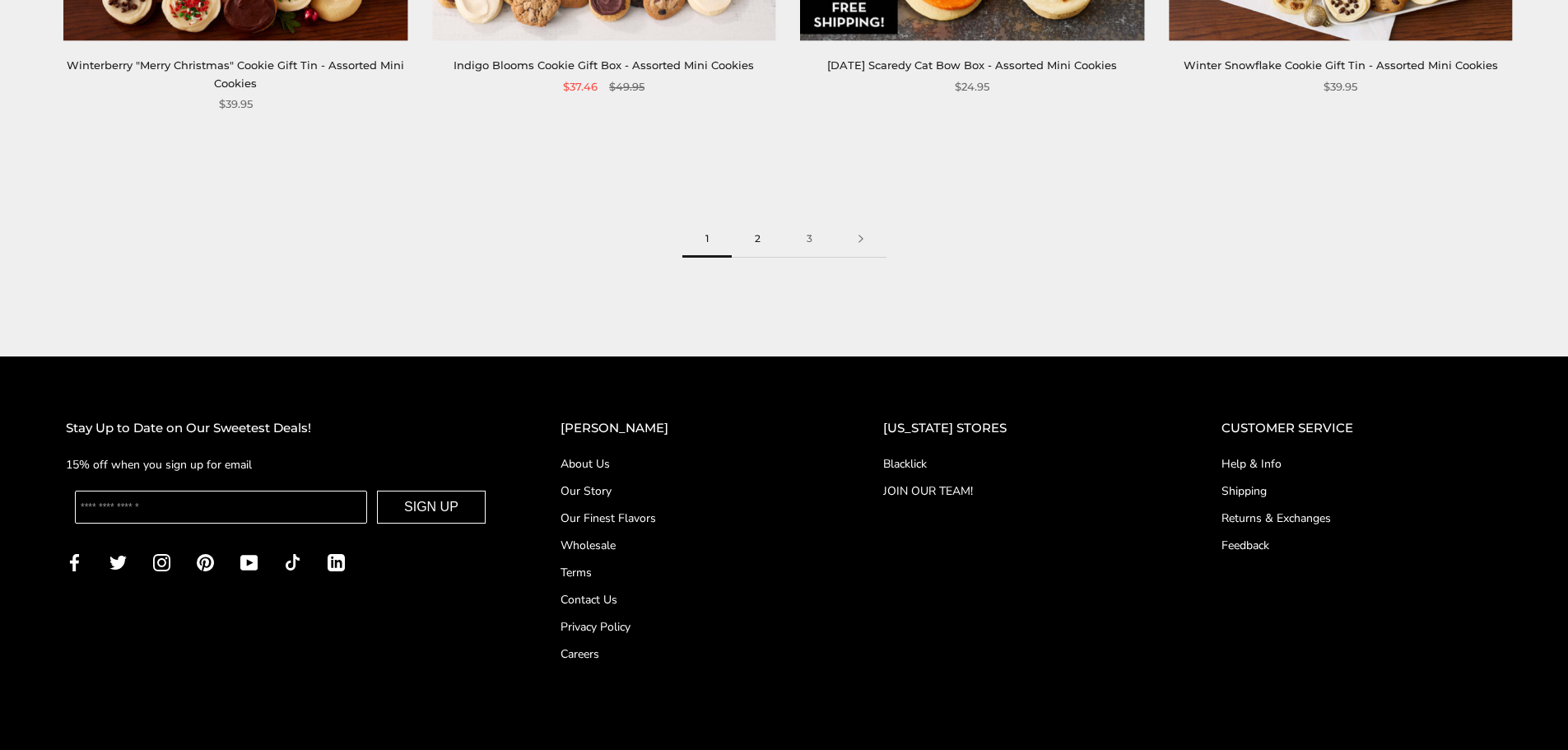
click at [752, 220] on link "2" at bounding box center [758, 238] width 52 height 37
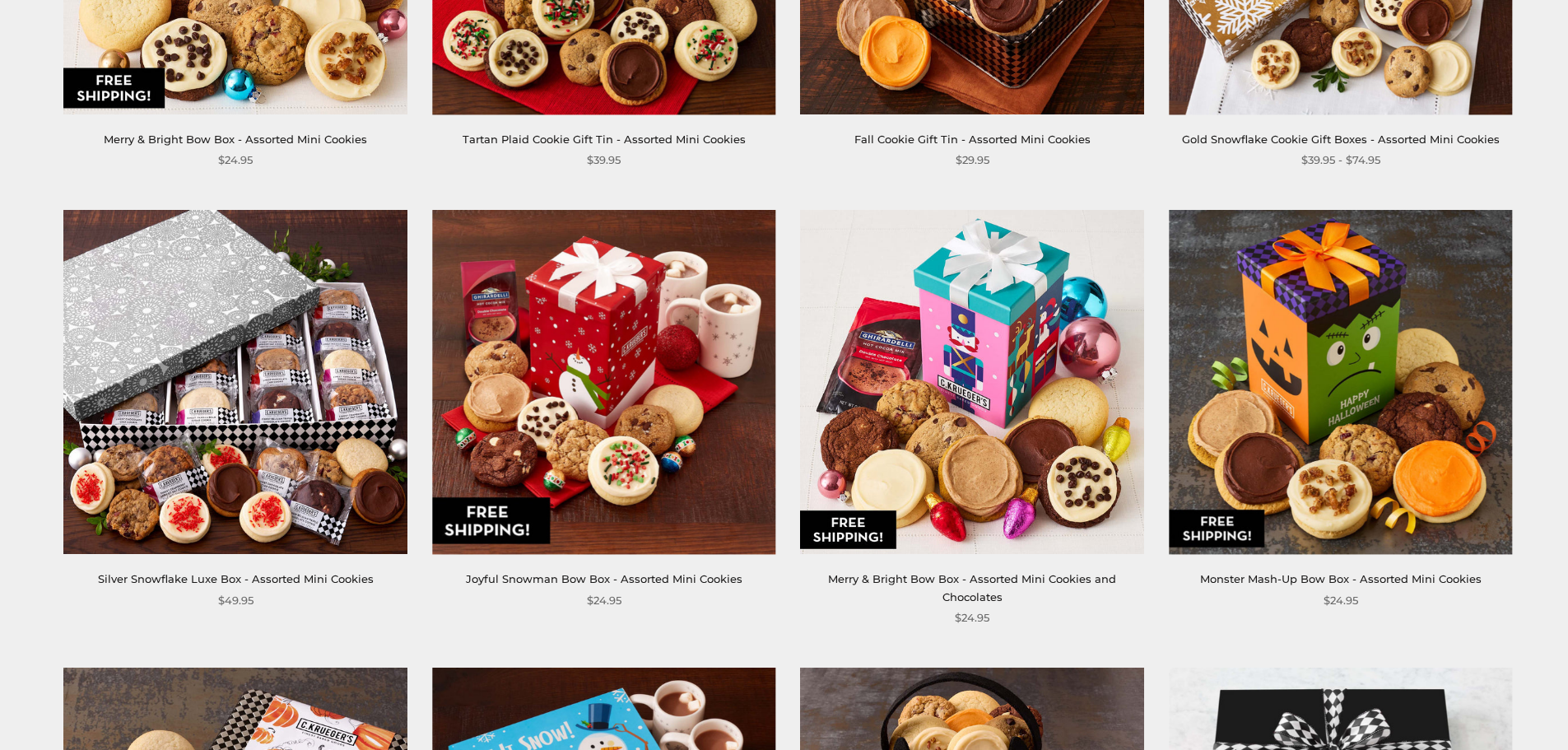
scroll to position [576, 0]
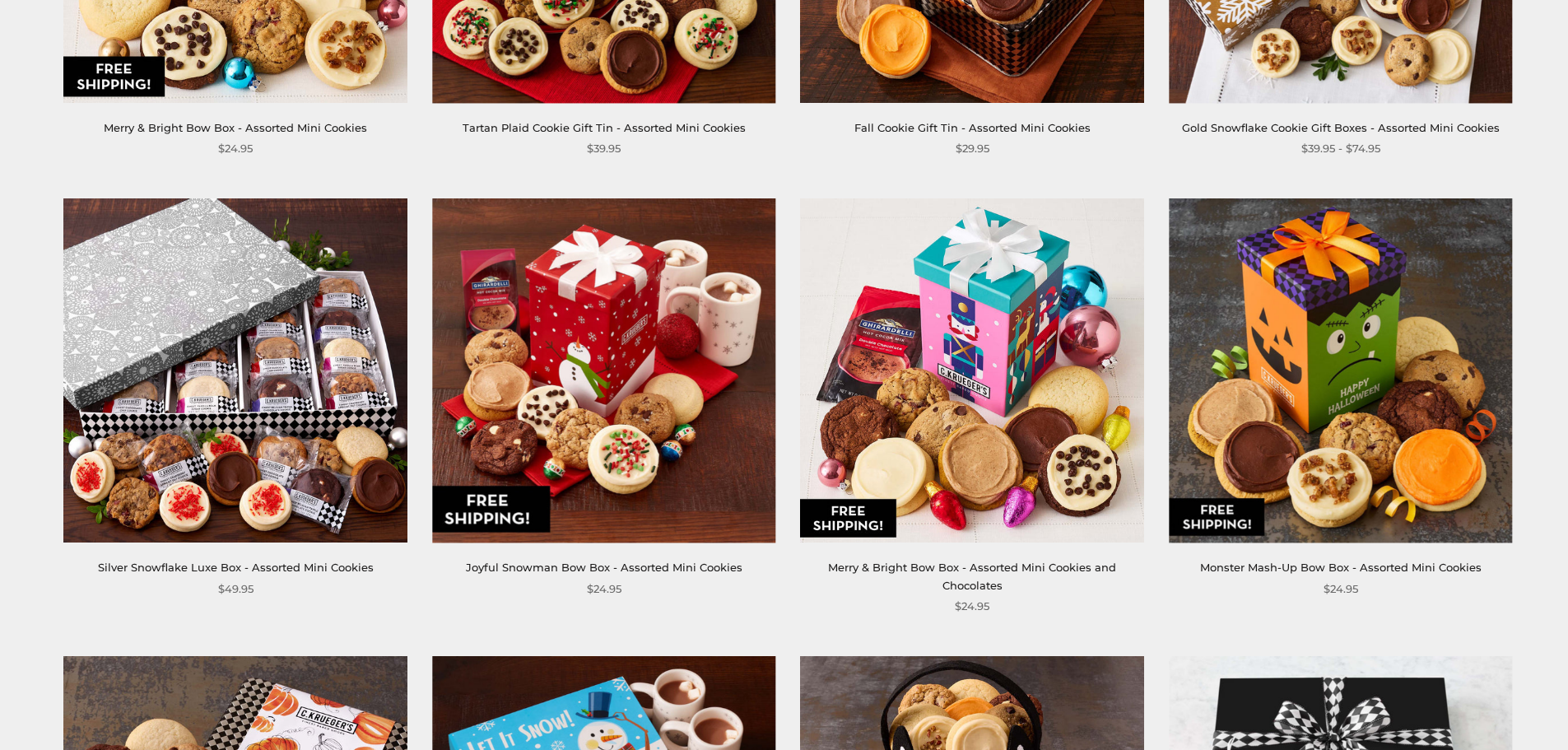
click at [196, 562] on link "Silver Snowflake Luxe Box - Assorted Mini Cookies" at bounding box center [236, 566] width 276 height 13
